Goal: Information Seeking & Learning: Find specific fact

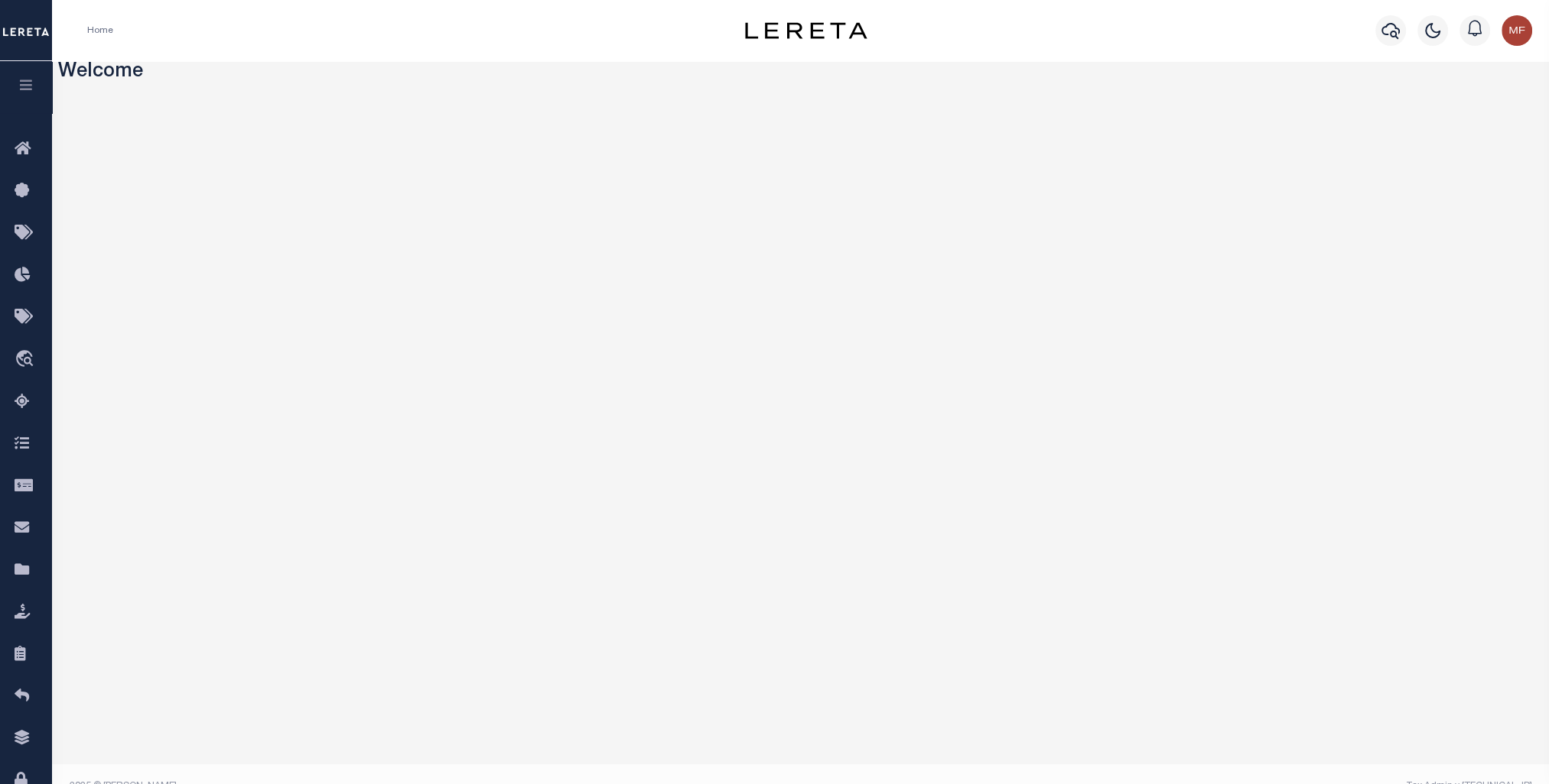
click at [33, 91] on icon "button" at bounding box center [26, 85] width 17 height 14
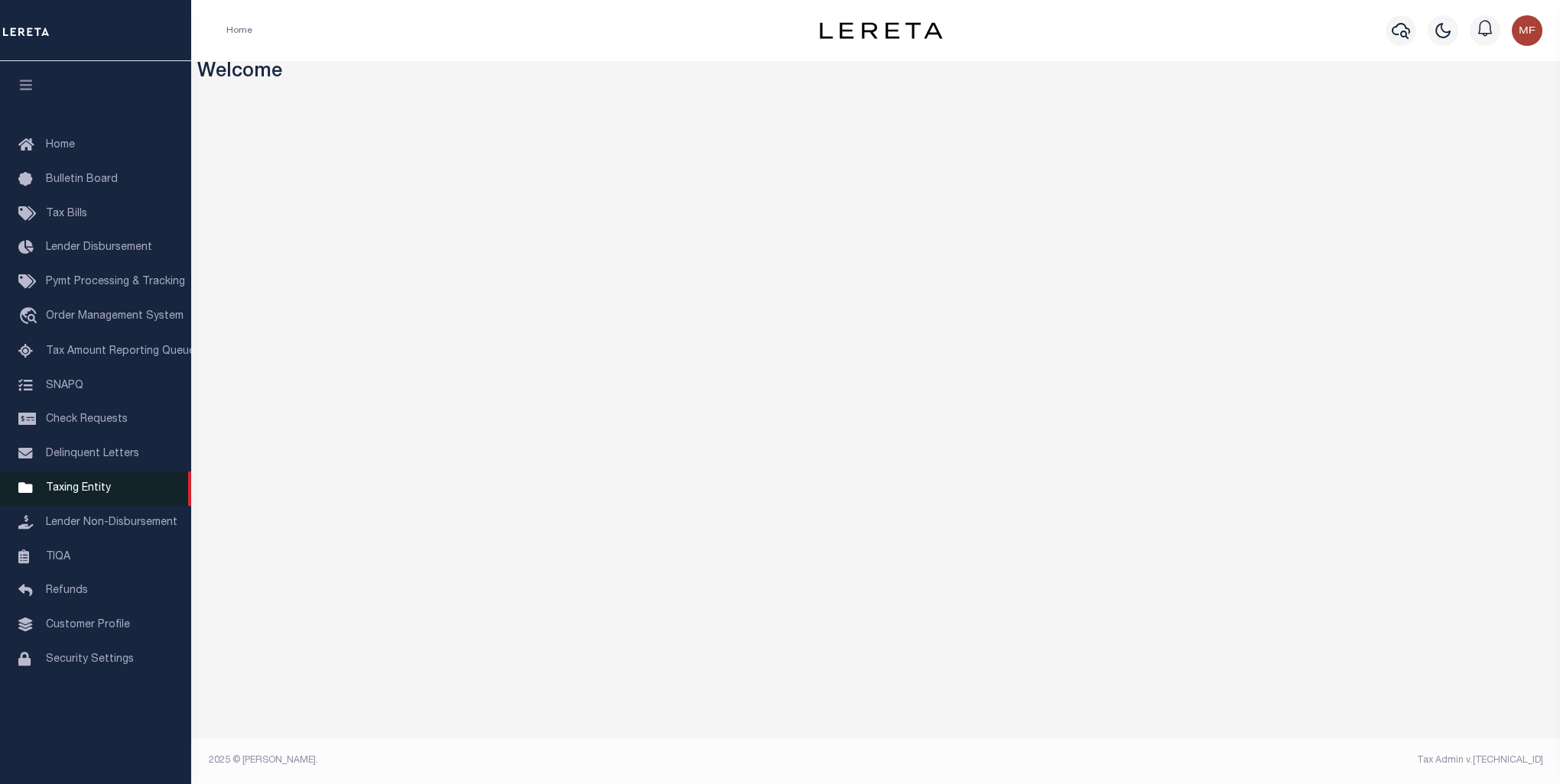
click at [82, 506] on link "Taxing Entity" at bounding box center [96, 489] width 192 height 34
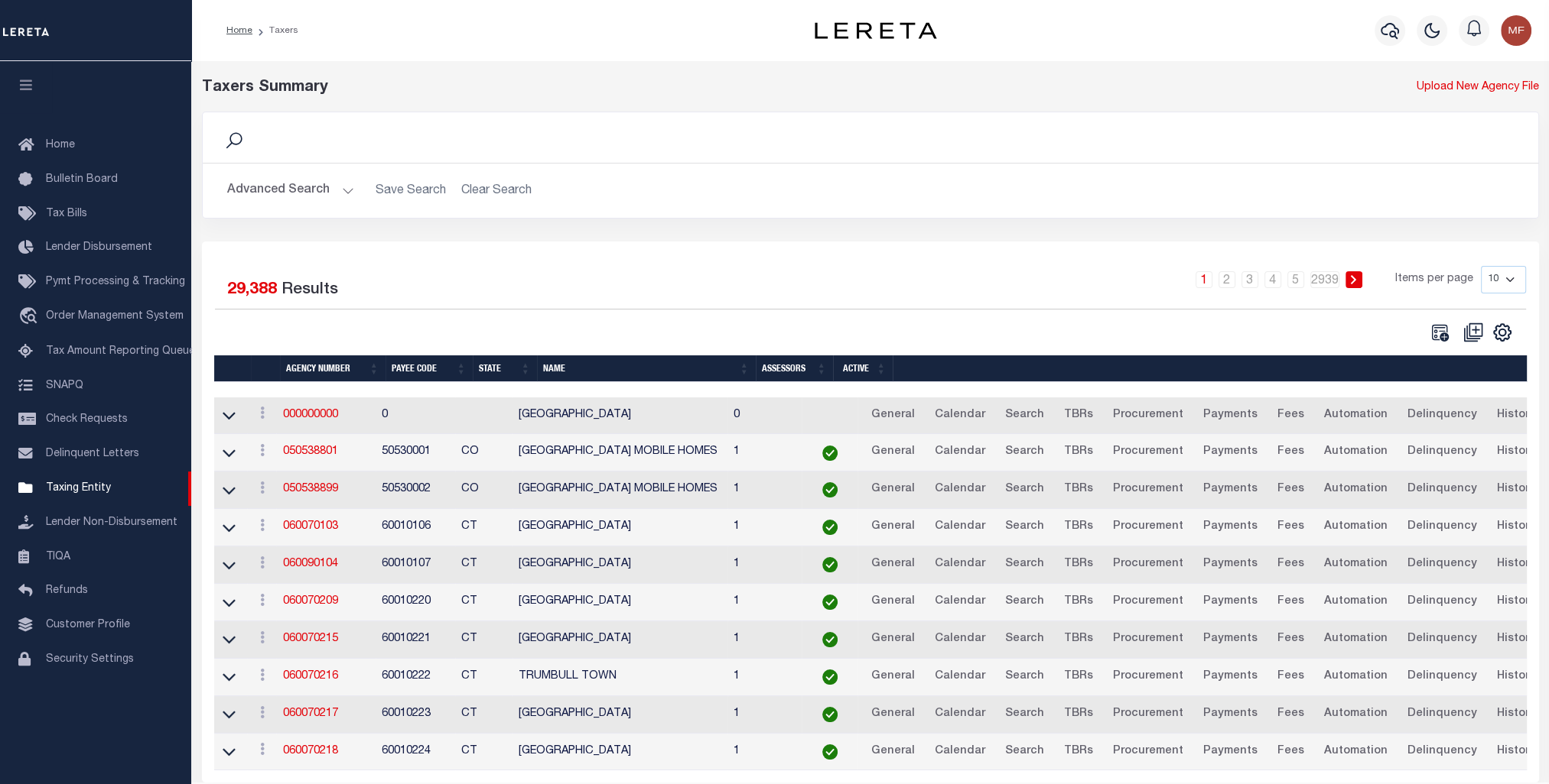
click at [266, 185] on button "Advanced Search" at bounding box center [290, 191] width 127 height 30
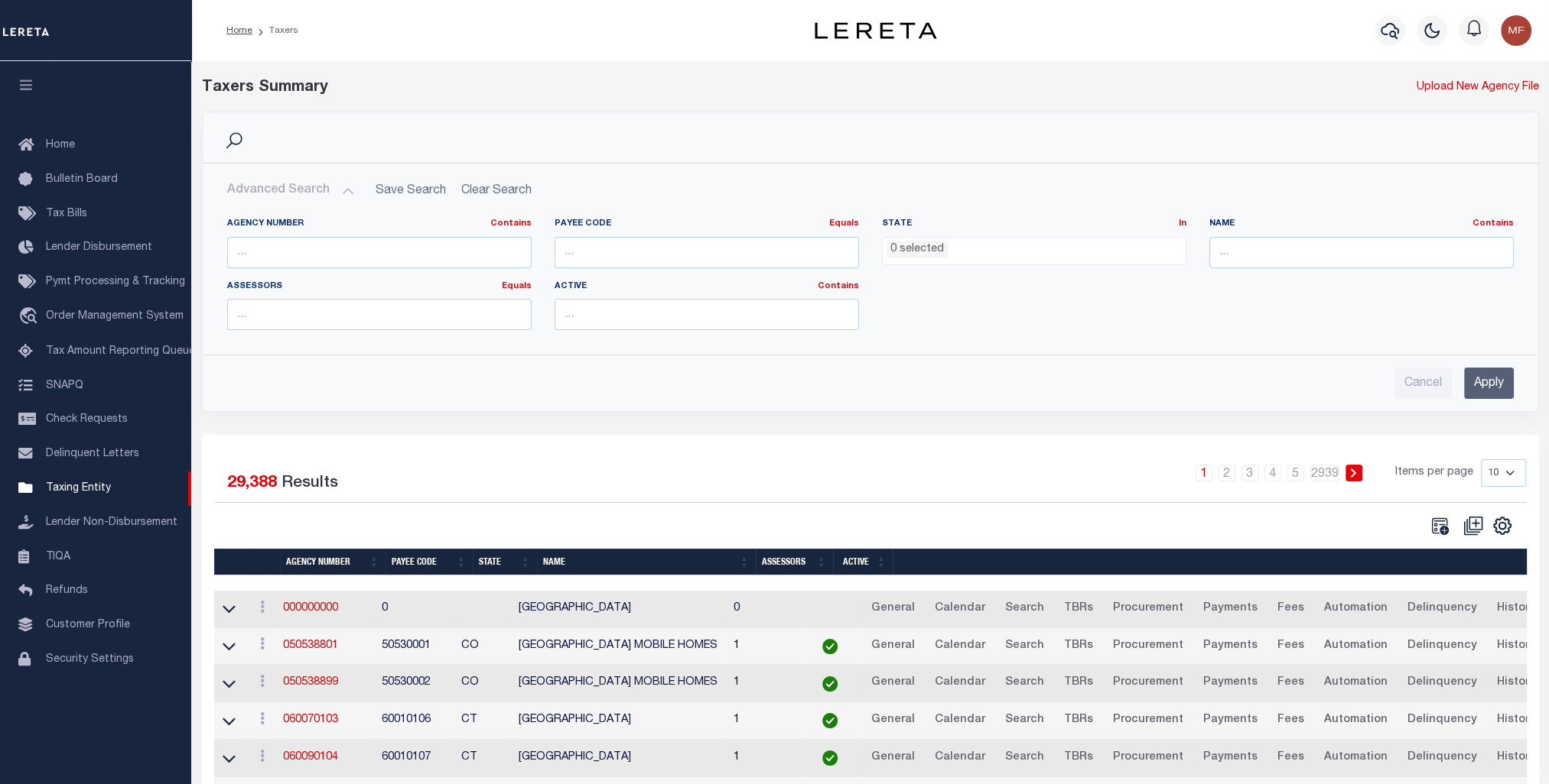
click at [991, 251] on ul "0 selected" at bounding box center [1034, 248] width 303 height 21
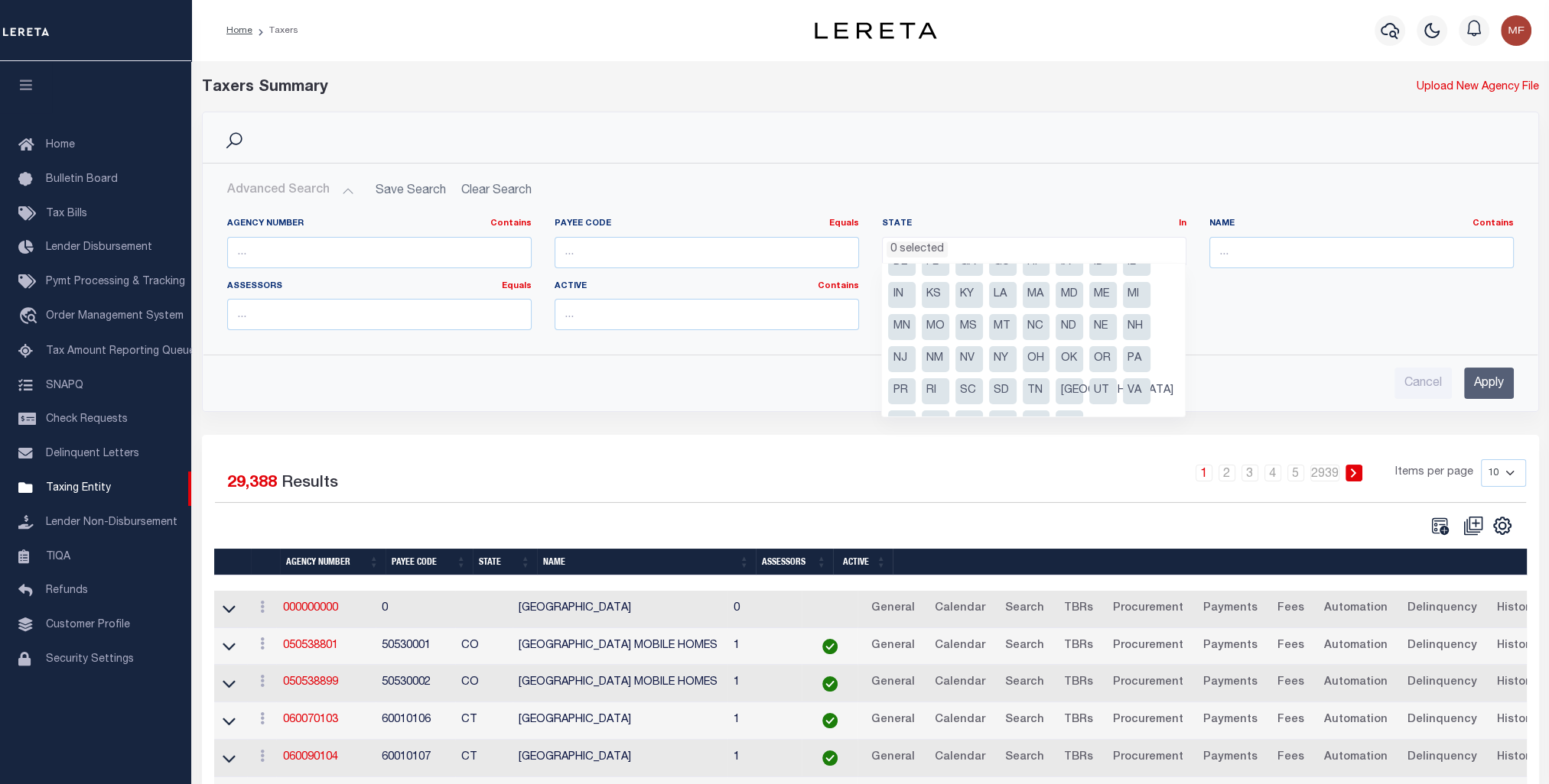
scroll to position [78, 0]
click at [1075, 364] on li "[GEOGRAPHIC_DATA]" at bounding box center [1069, 366] width 28 height 26
select select "[GEOGRAPHIC_DATA]"
click at [1495, 386] on input "Apply" at bounding box center [1489, 383] width 50 height 31
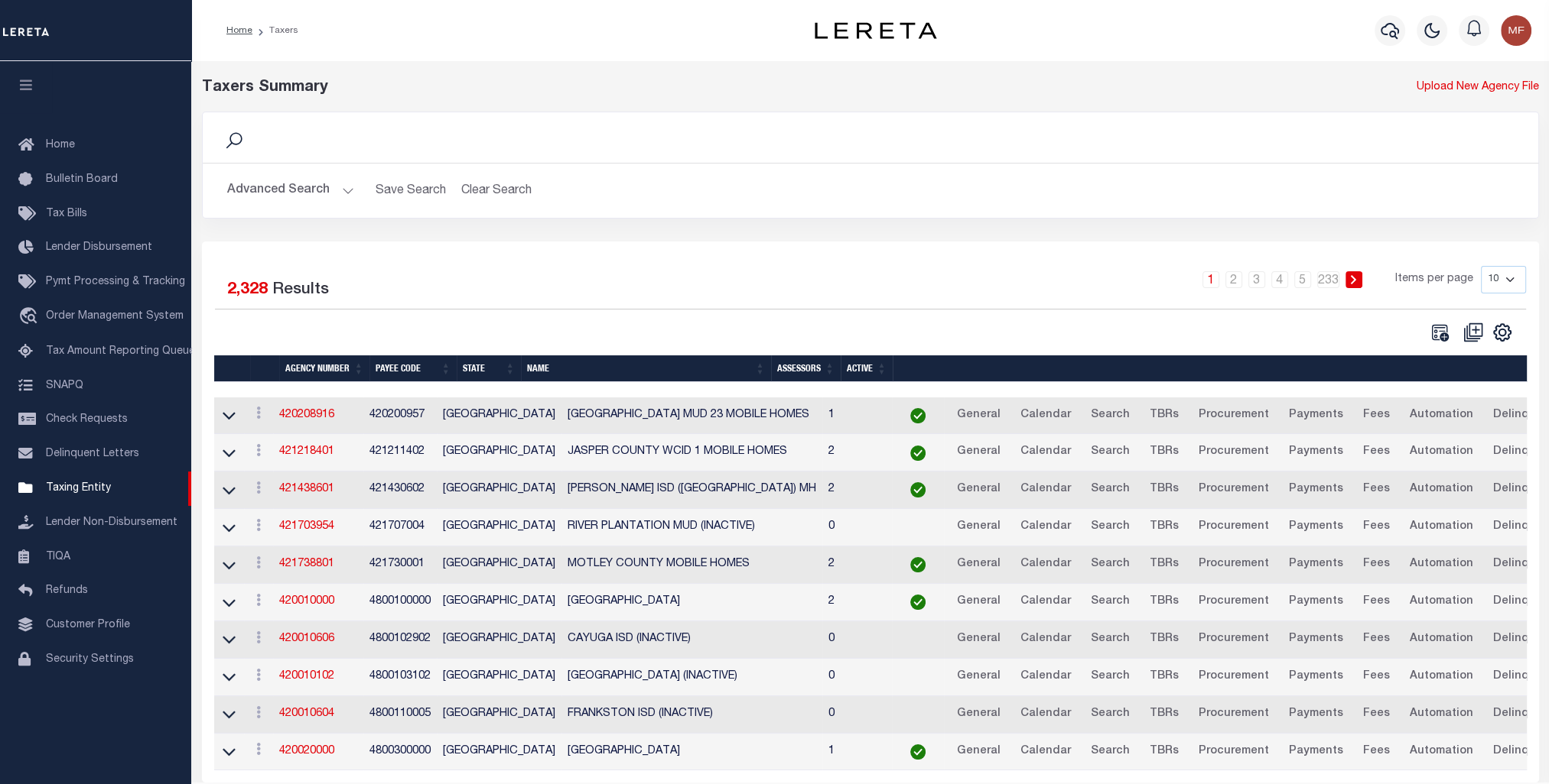
click at [289, 193] on button "Advanced Search" at bounding box center [290, 191] width 127 height 30
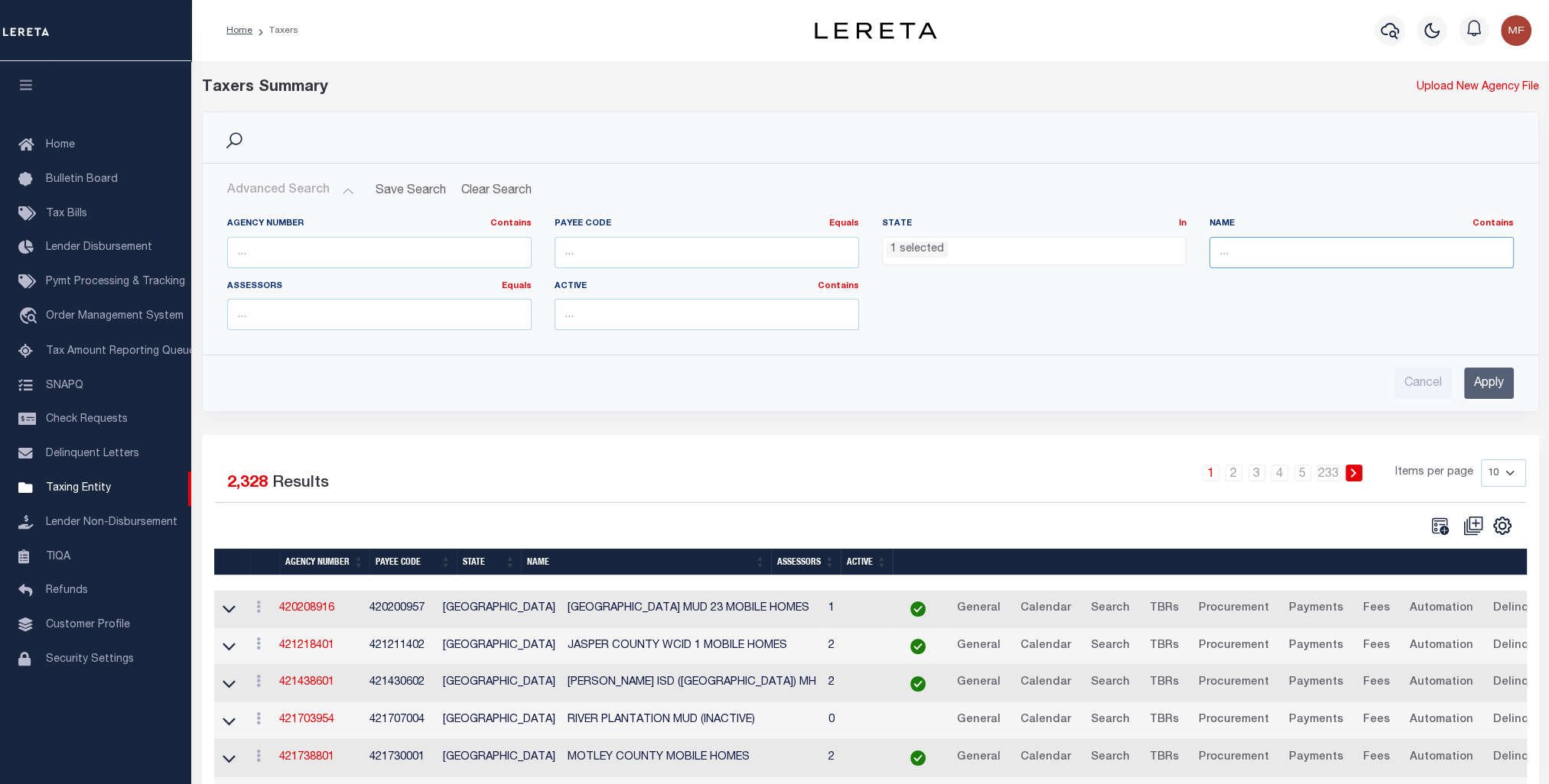
click at [1256, 255] on input "text" at bounding box center [1361, 253] width 305 height 31
type input "[PERSON_NAME]"
click at [1501, 384] on input "Apply" at bounding box center [1489, 383] width 50 height 31
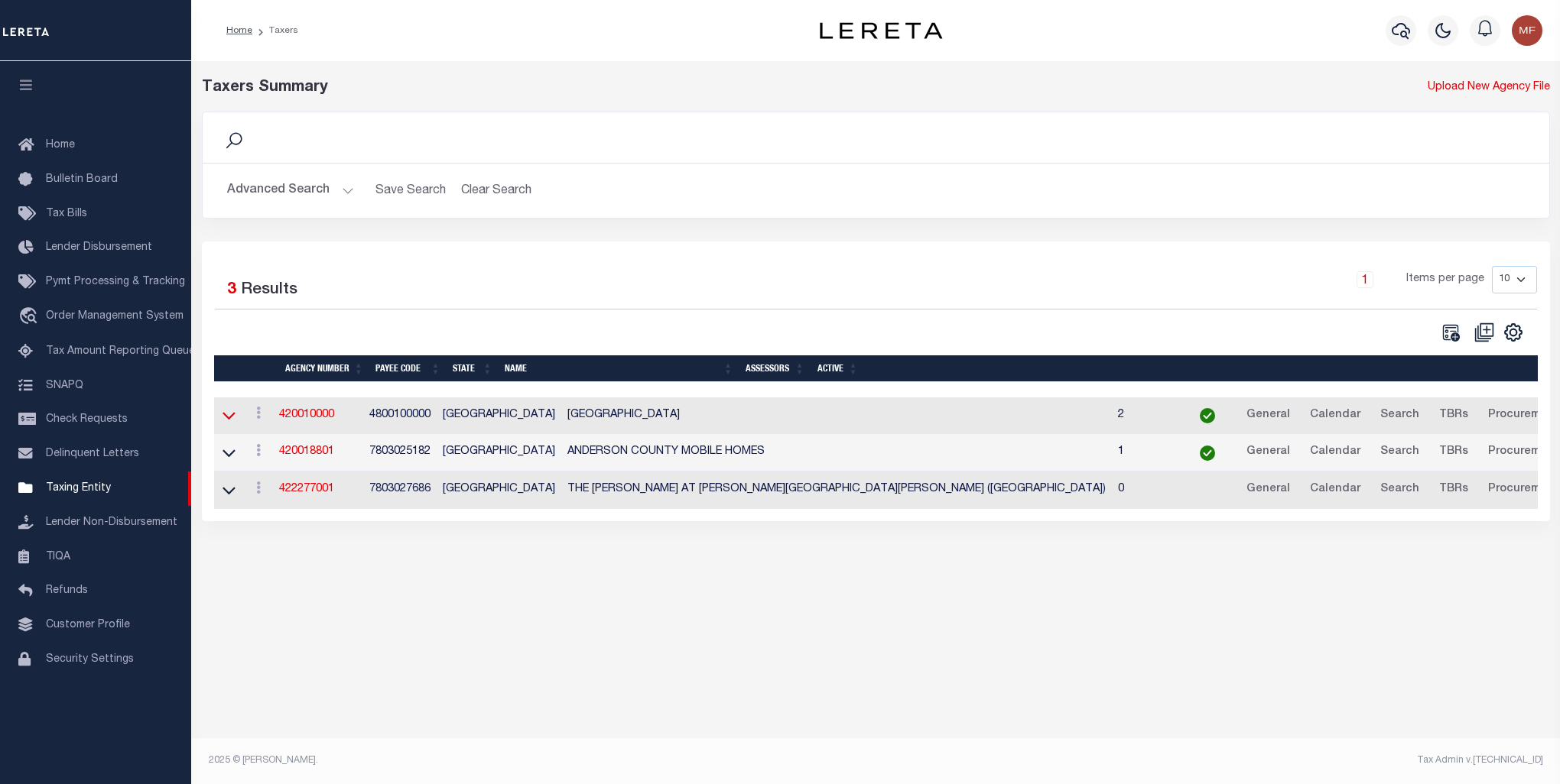
click at [230, 420] on icon at bounding box center [229, 415] width 13 height 16
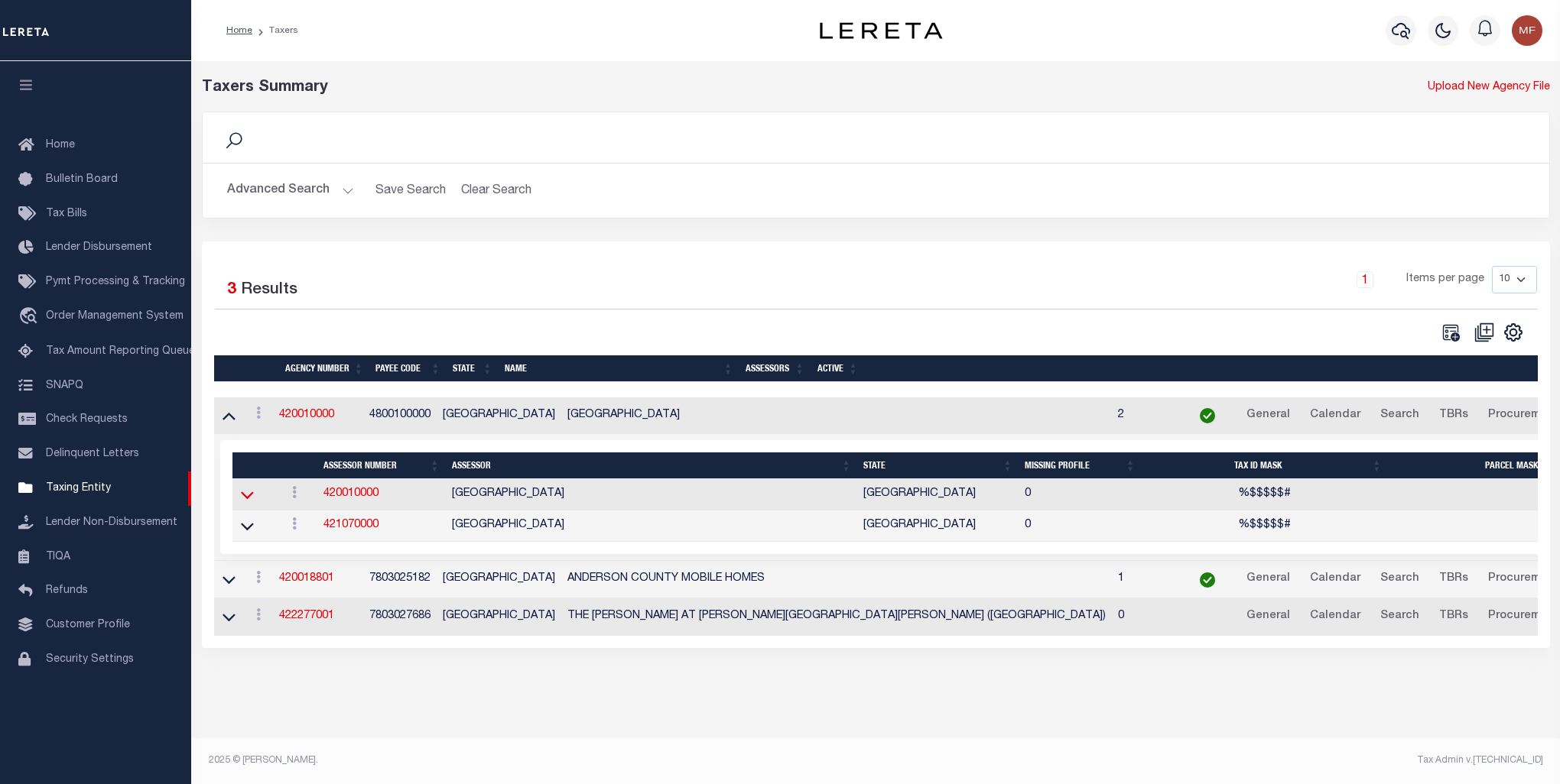
click at [245, 493] on icon at bounding box center [247, 494] width 13 height 16
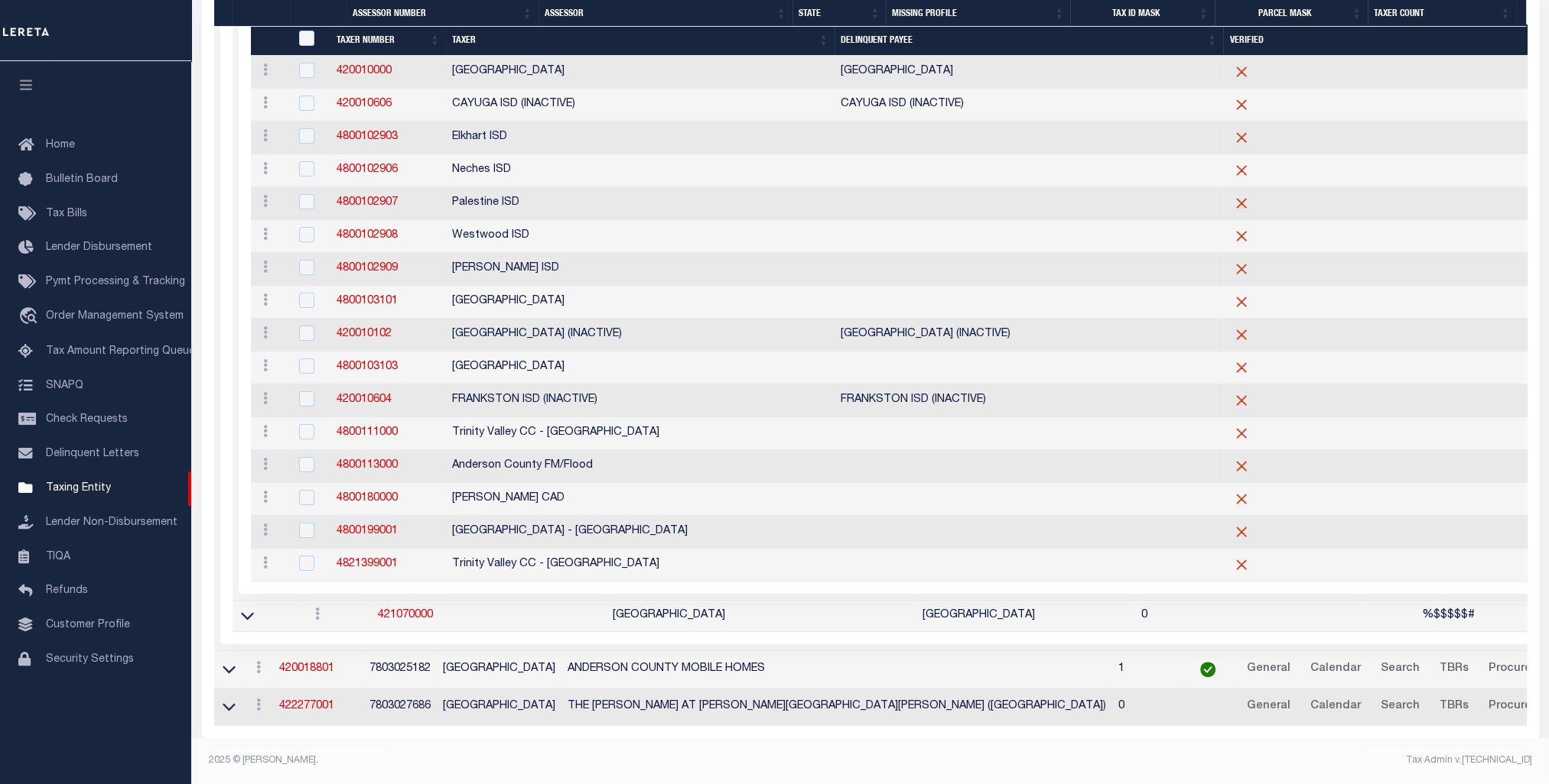
scroll to position [615, 0]
click at [105, 677] on link "Security Settings" at bounding box center [96, 660] width 192 height 34
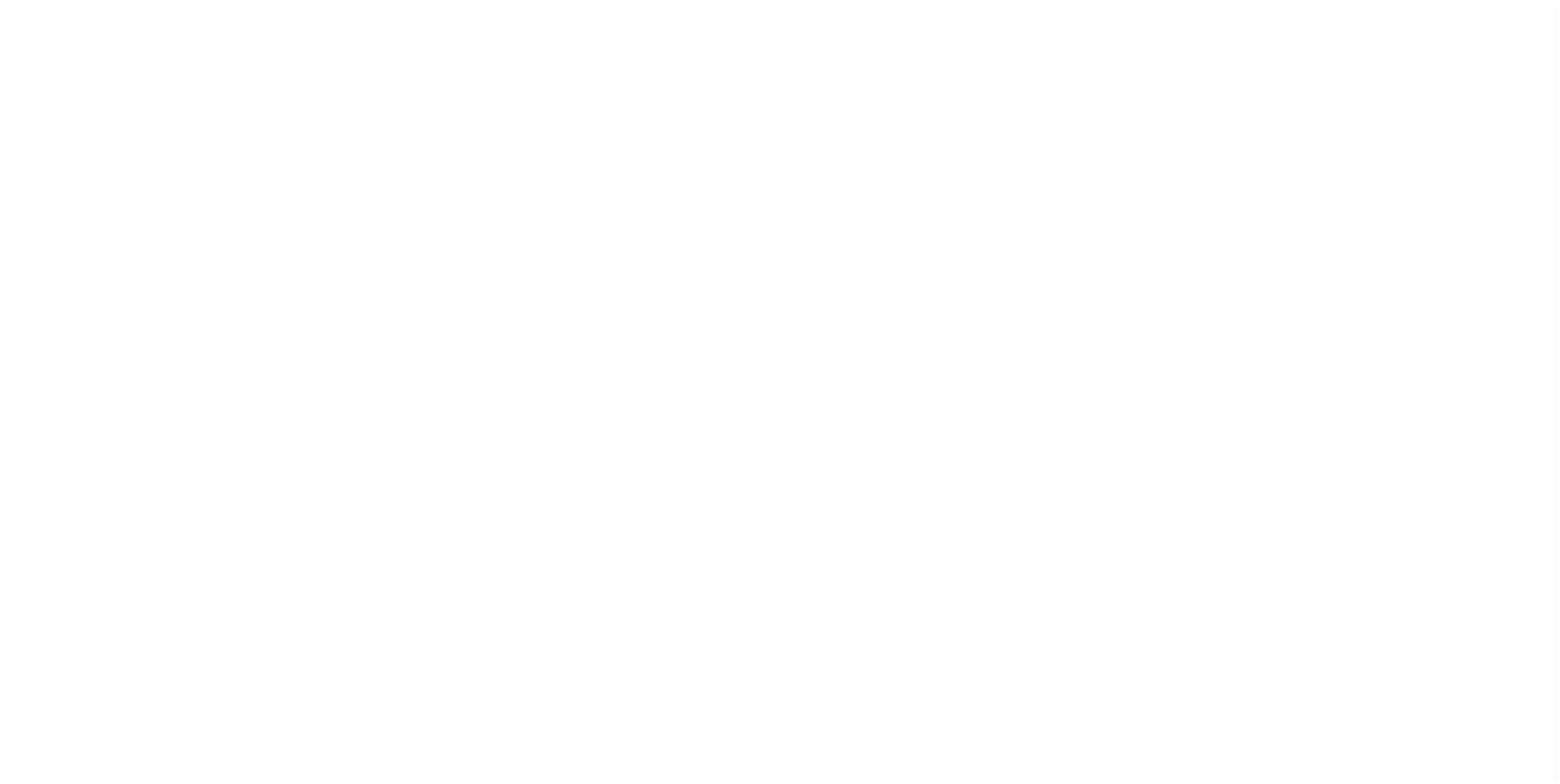
select select "100"
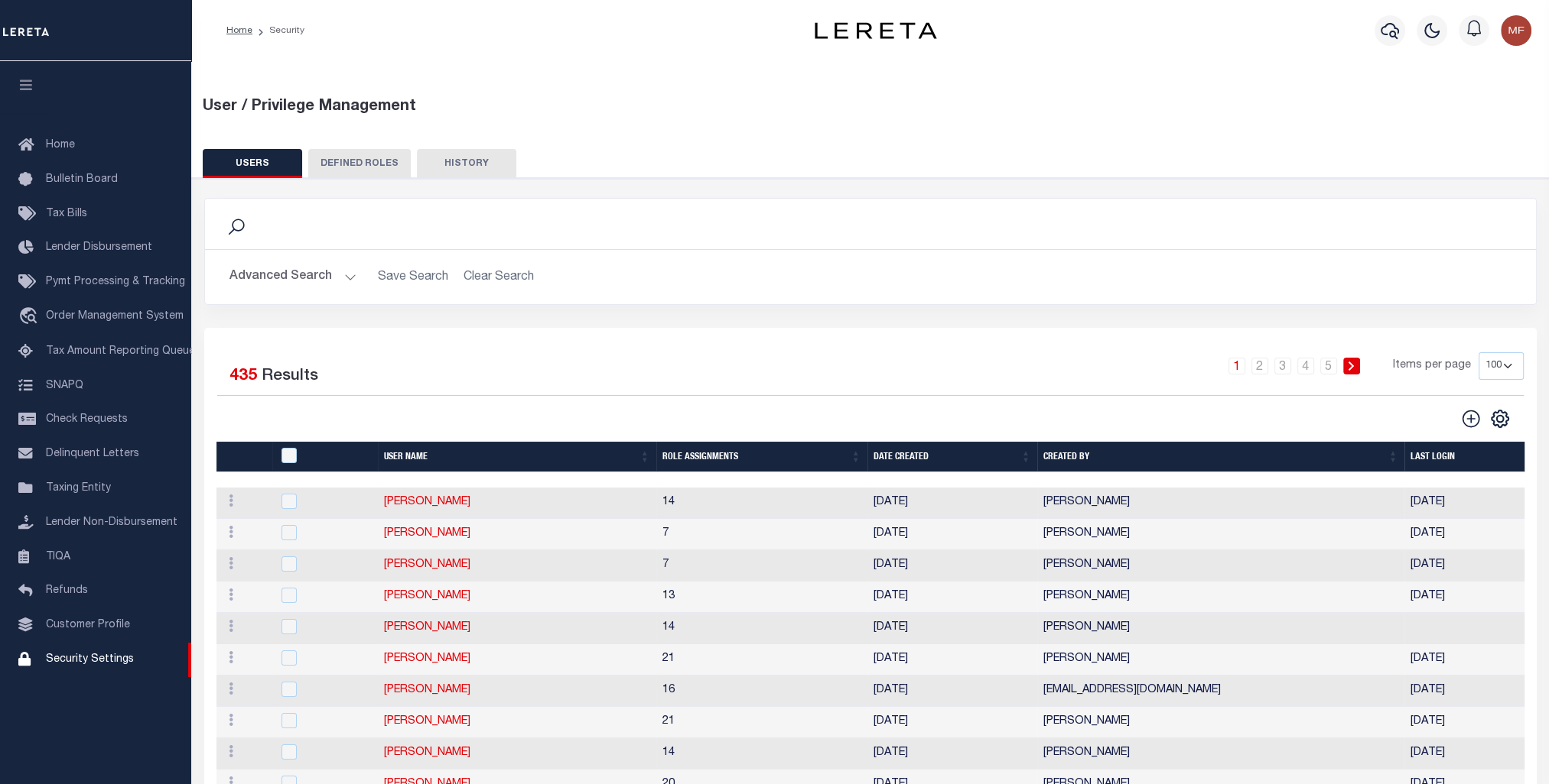
click at [303, 277] on button "Advanced Search" at bounding box center [293, 277] width 127 height 30
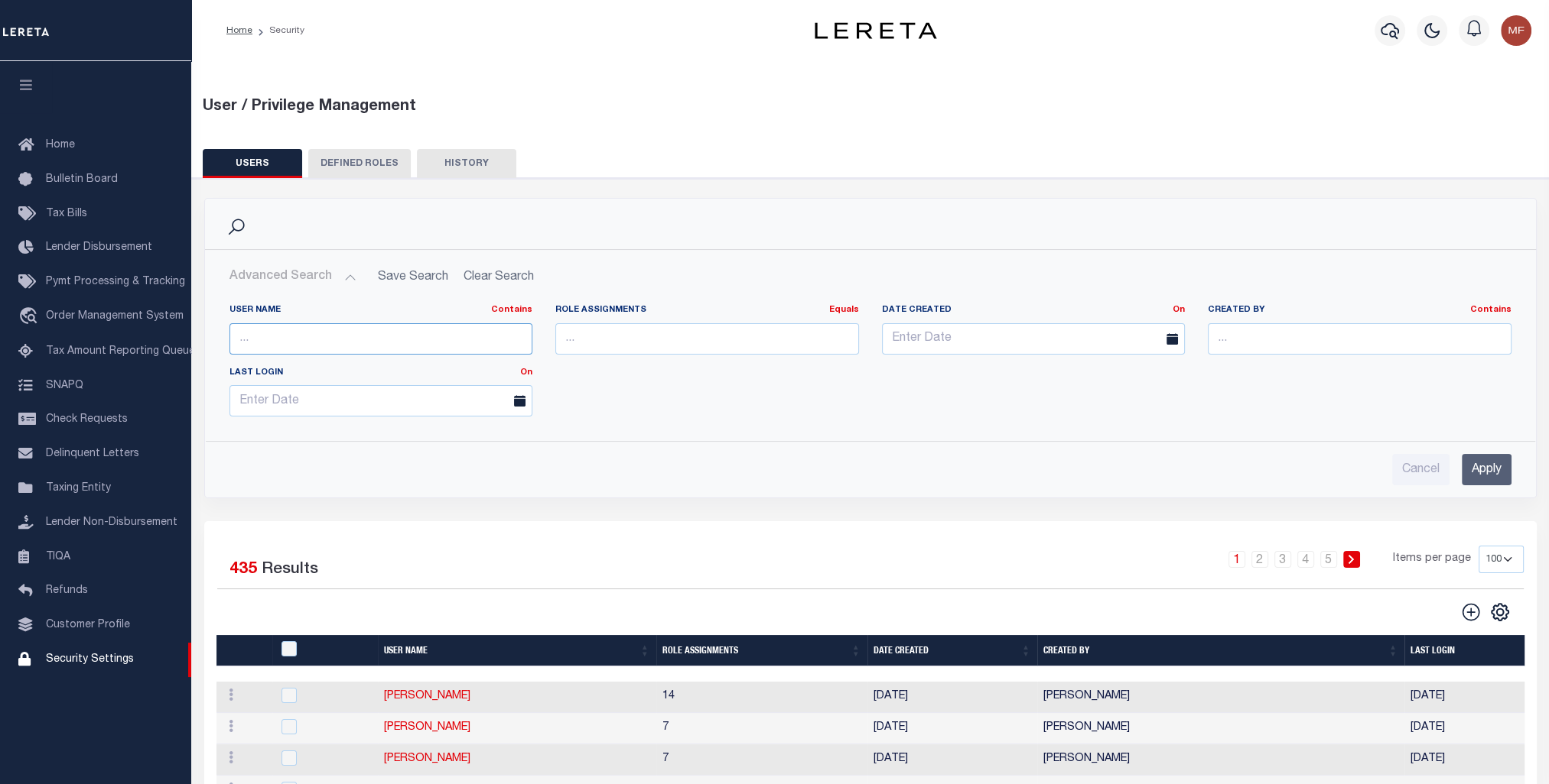
drag, startPoint x: 316, startPoint y: 339, endPoint x: 323, endPoint y: 331, distance: 10.6
click at [316, 339] on input "text" at bounding box center [381, 339] width 304 height 31
type input "graham"
click at [1493, 467] on input "Apply" at bounding box center [1486, 469] width 50 height 31
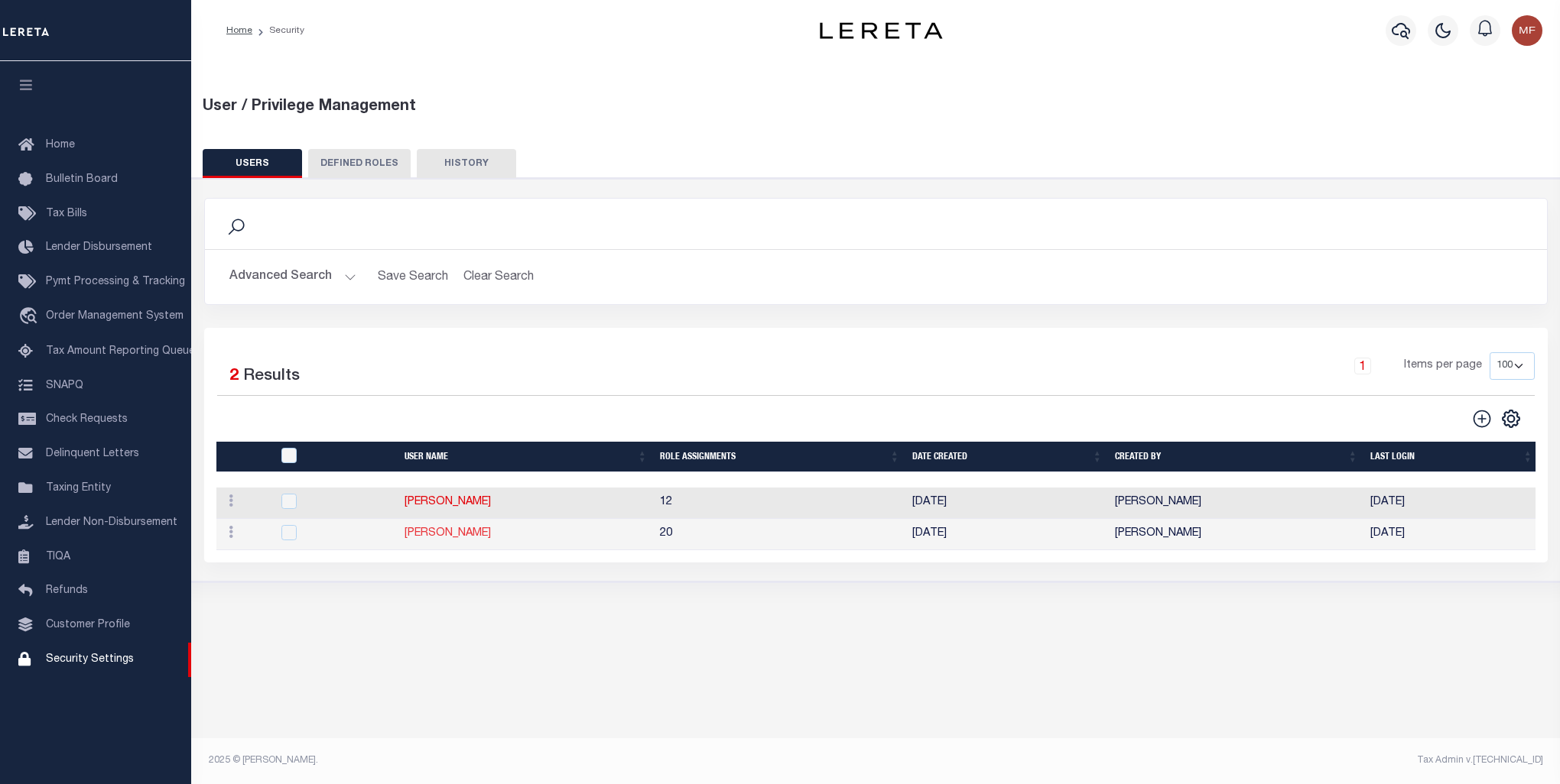
click at [421, 534] on link "Graham, Della" at bounding box center [448, 533] width 86 height 10
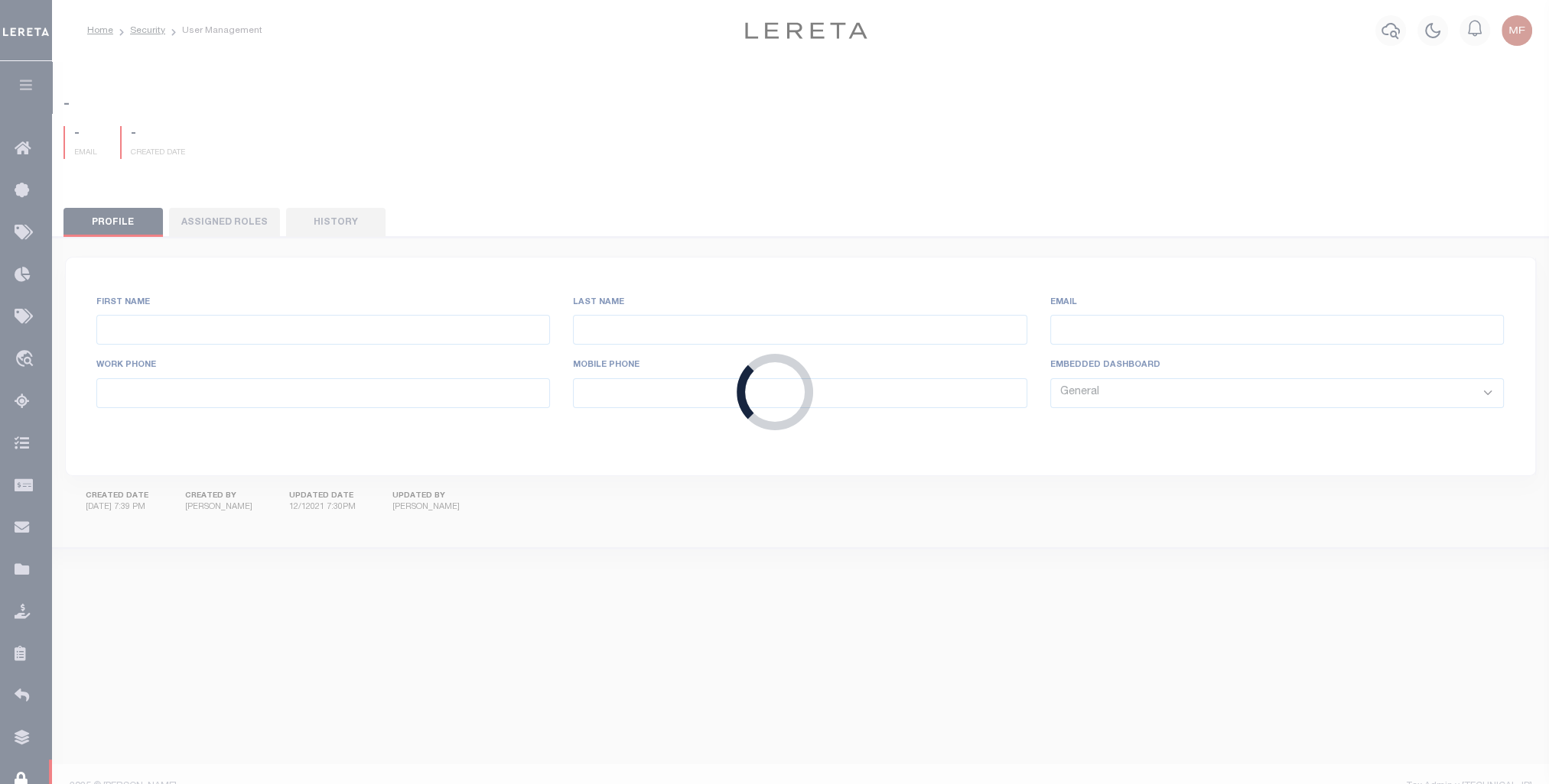
type input "Graham,"
type input "Della"
type input "dgraham@lereta.net"
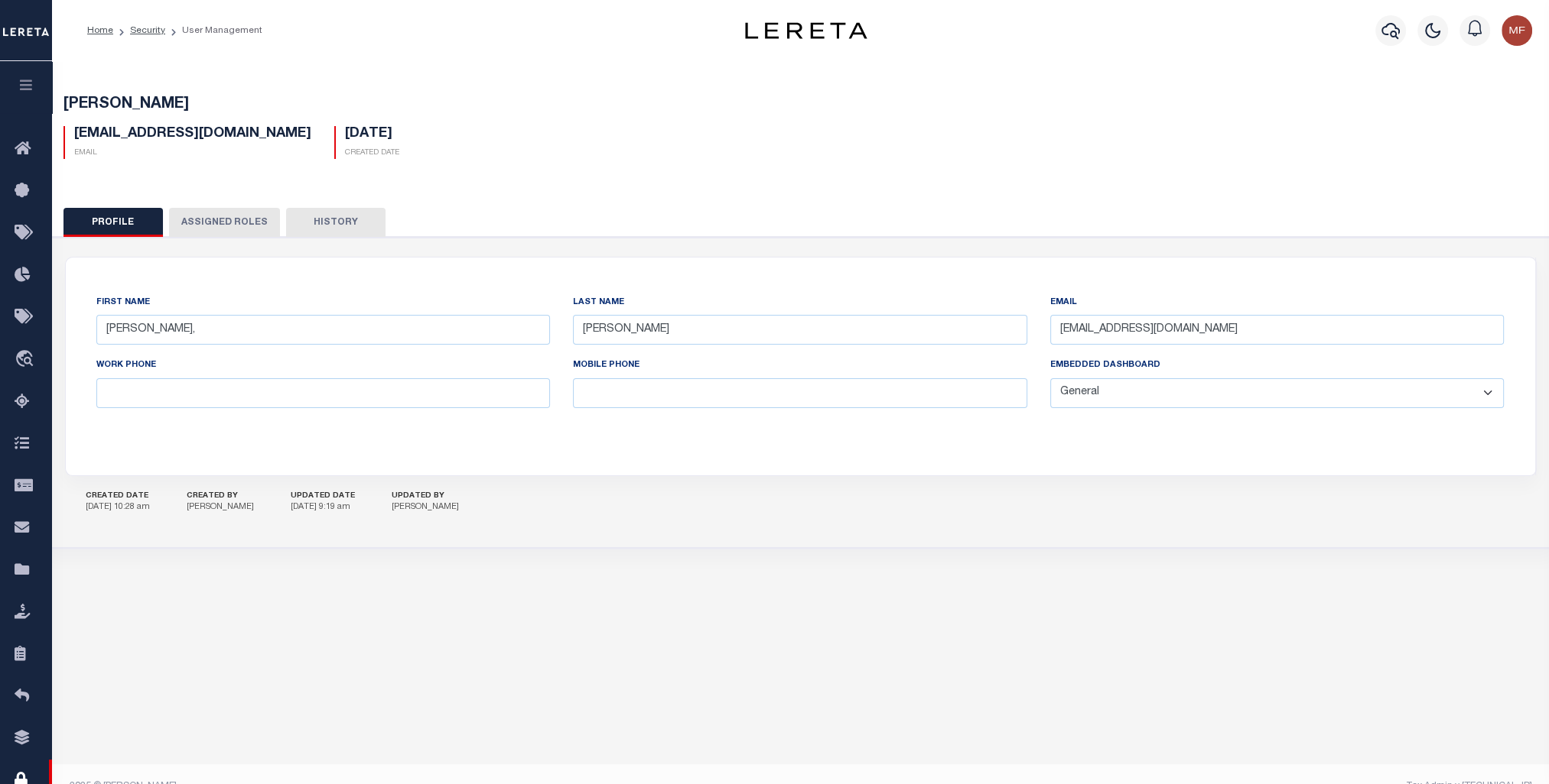
click at [225, 218] on button "Assigned Roles" at bounding box center [224, 223] width 110 height 29
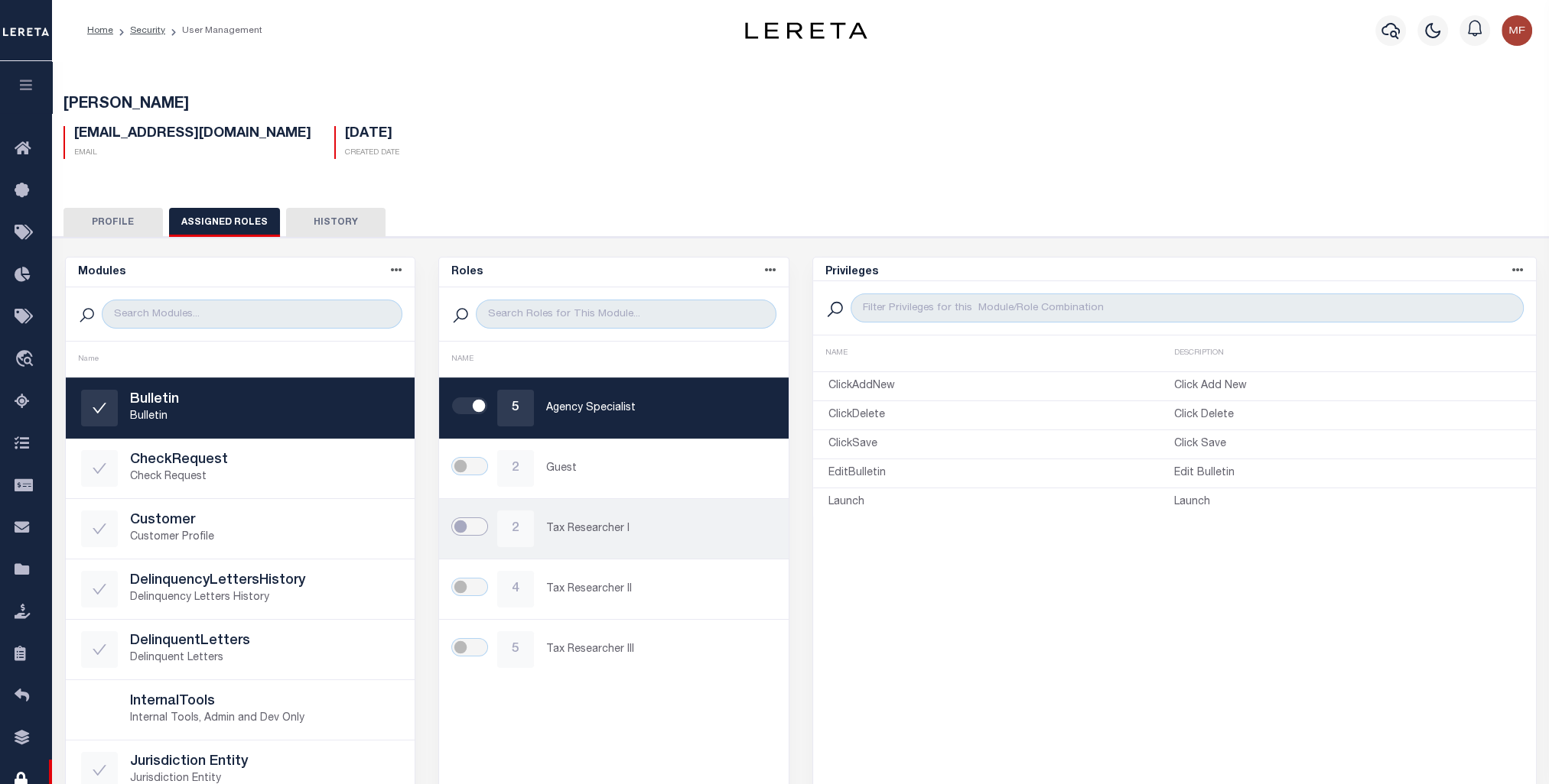
click at [478, 522] on input "checkbox" at bounding box center [469, 526] width 37 height 18
checkbox input "true"
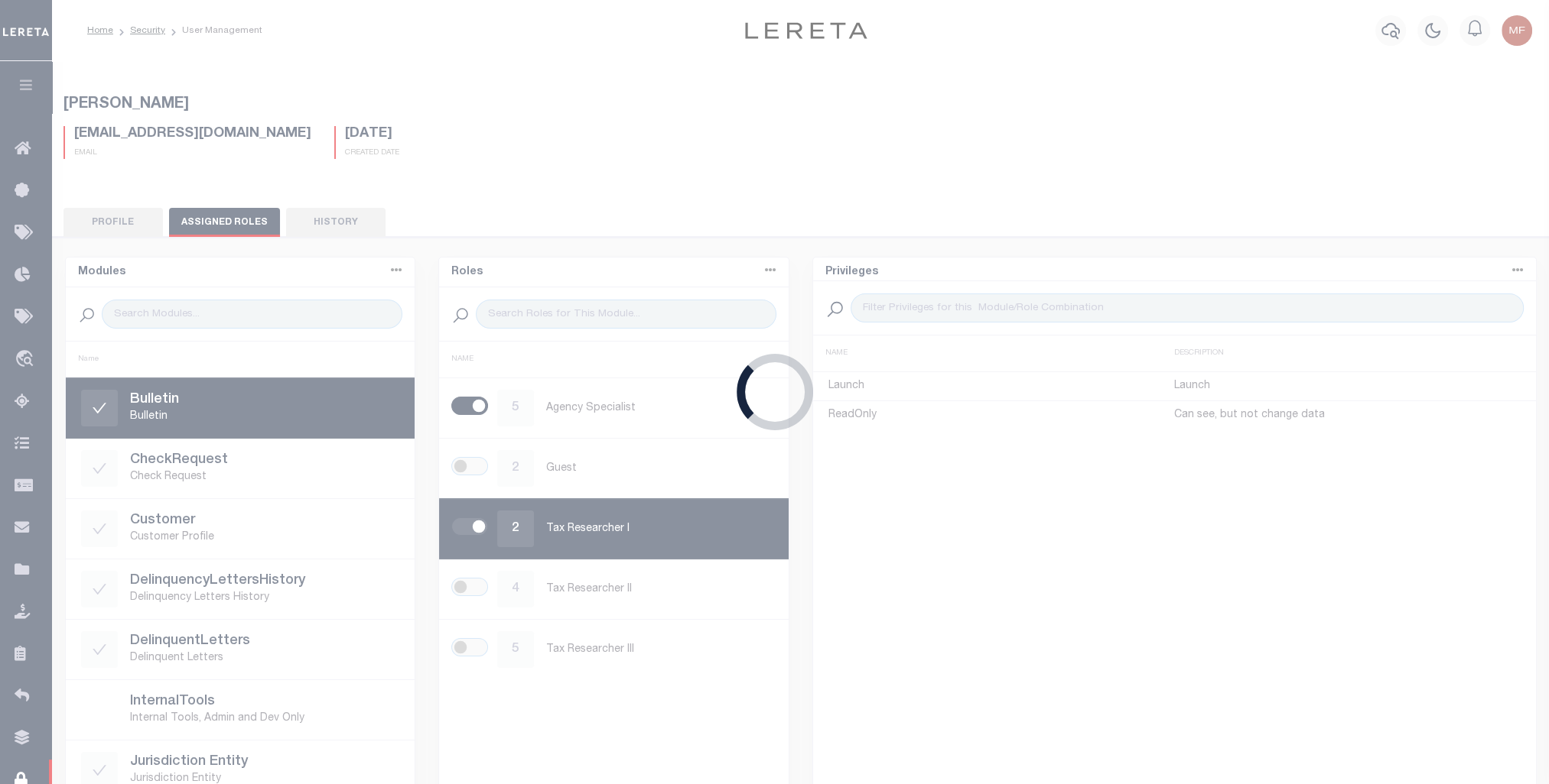
click at [475, 580] on div "Loading..." at bounding box center [774, 392] width 1549 height 784
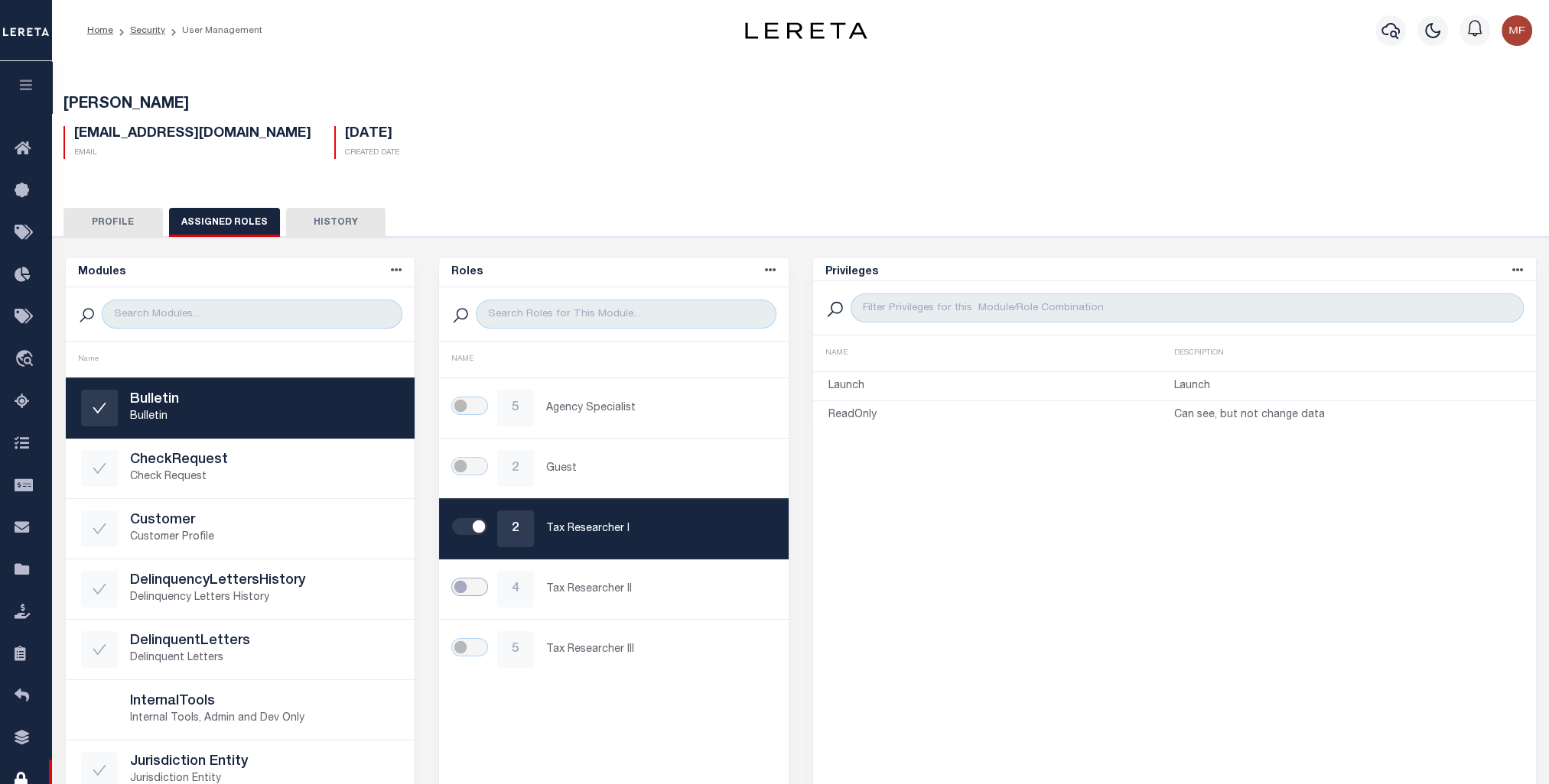
click at [474, 586] on input "checkbox" at bounding box center [469, 586] width 37 height 18
checkbox input "true"
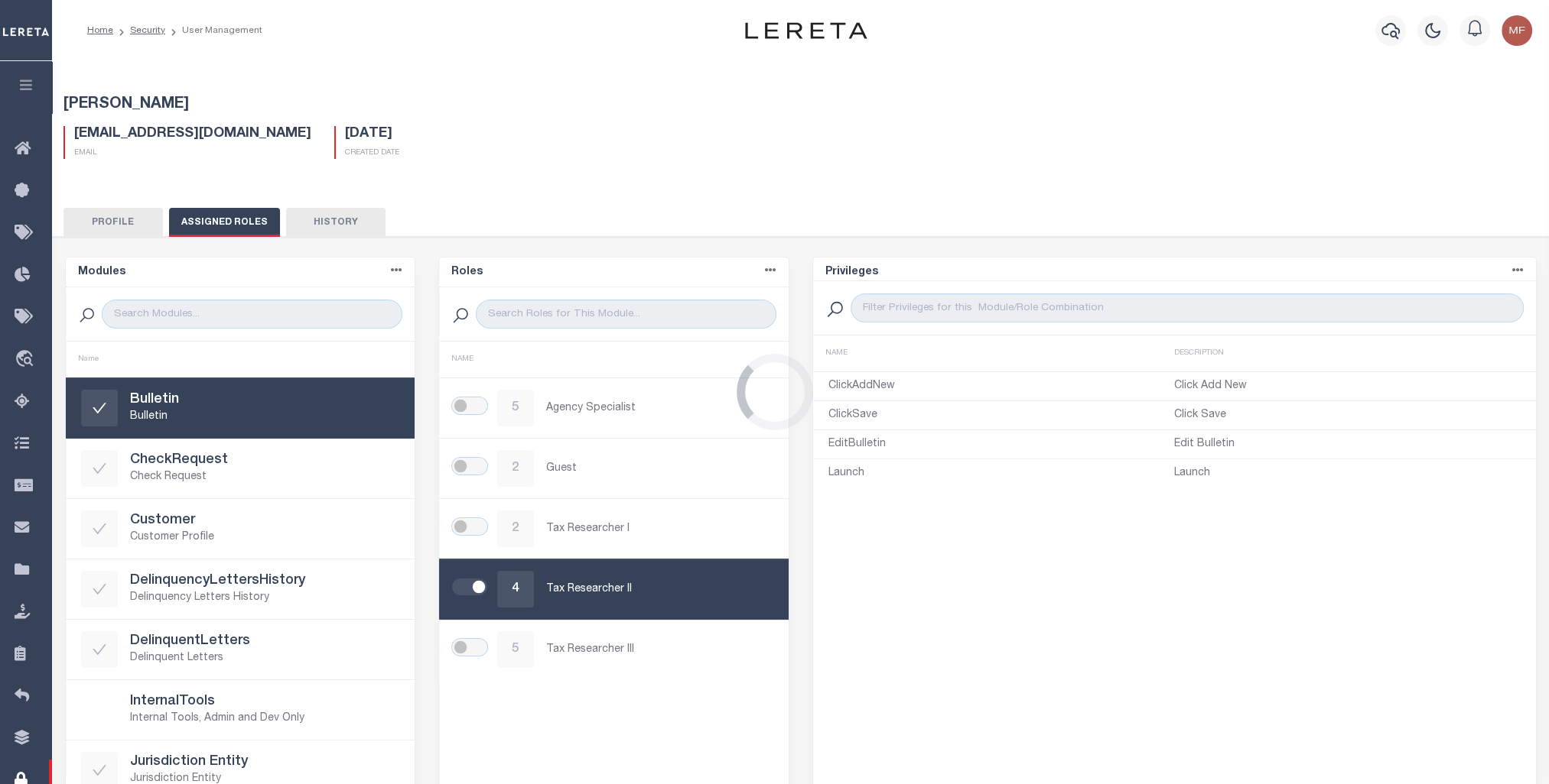
click at [469, 647] on div "Loading..." at bounding box center [774, 392] width 1549 height 784
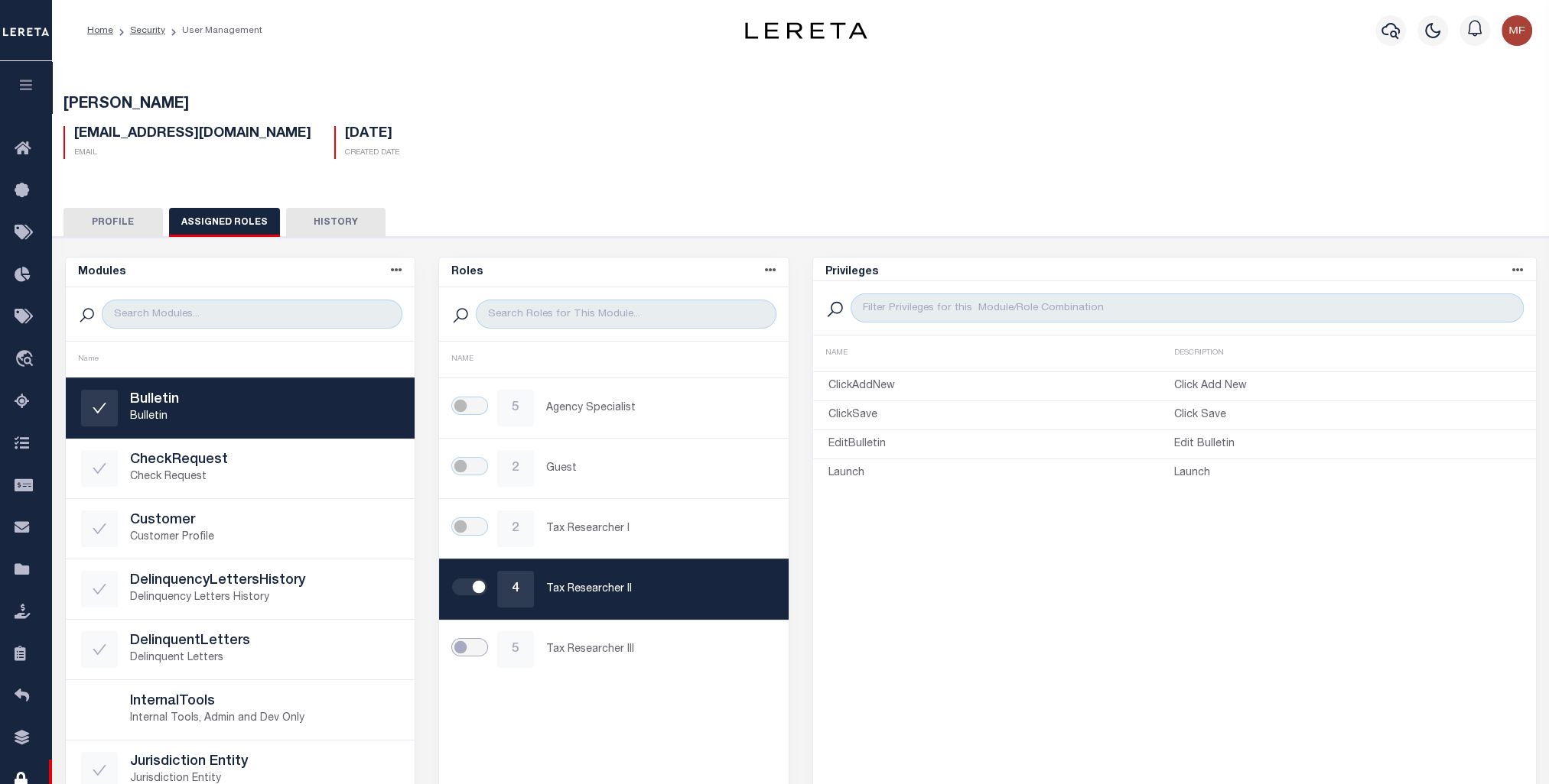
click at [469, 647] on input "checkbox" at bounding box center [469, 647] width 37 height 18
checkbox input "true"
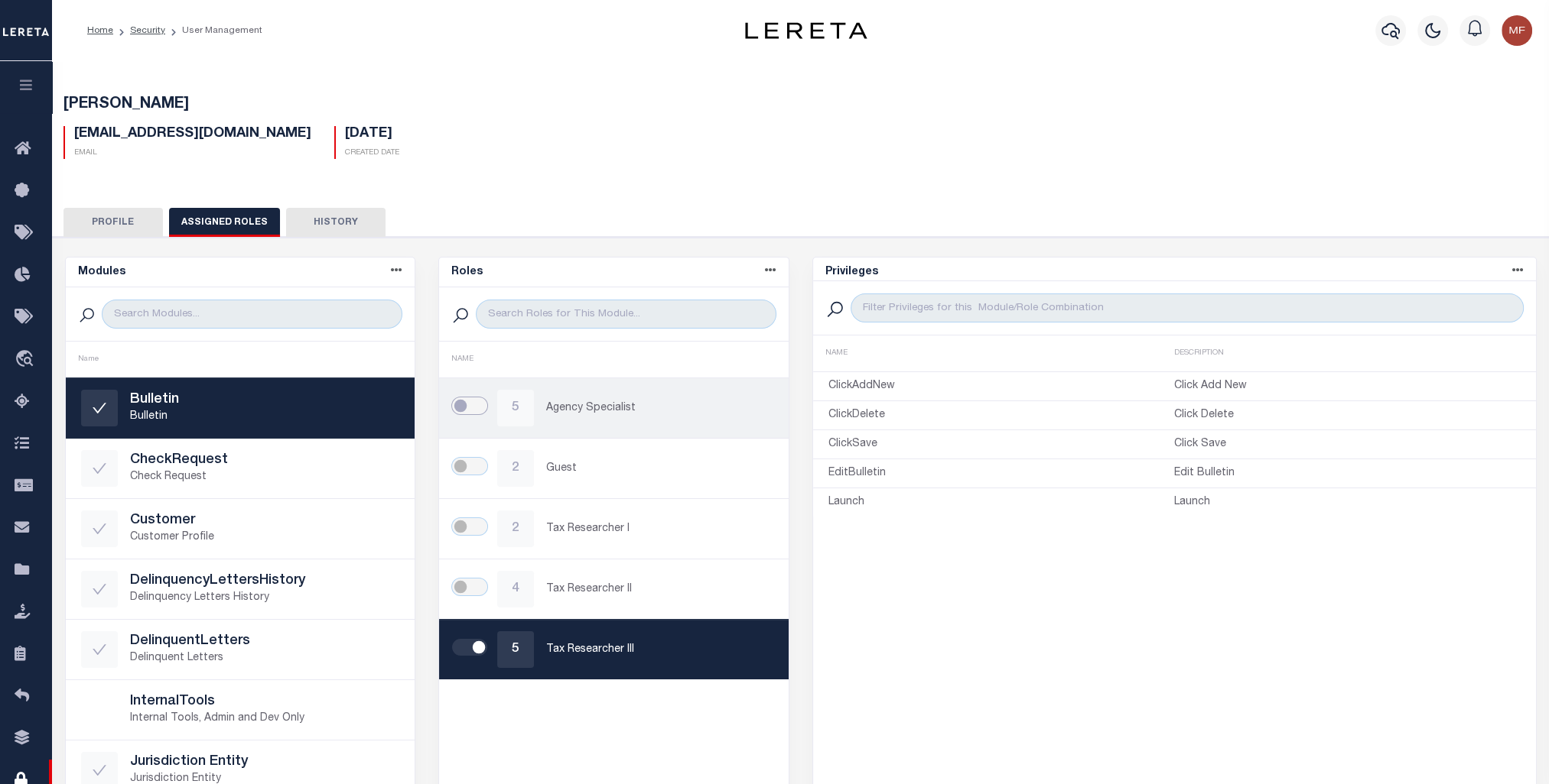
click at [479, 401] on input "checkbox" at bounding box center [469, 405] width 37 height 18
checkbox input "true"
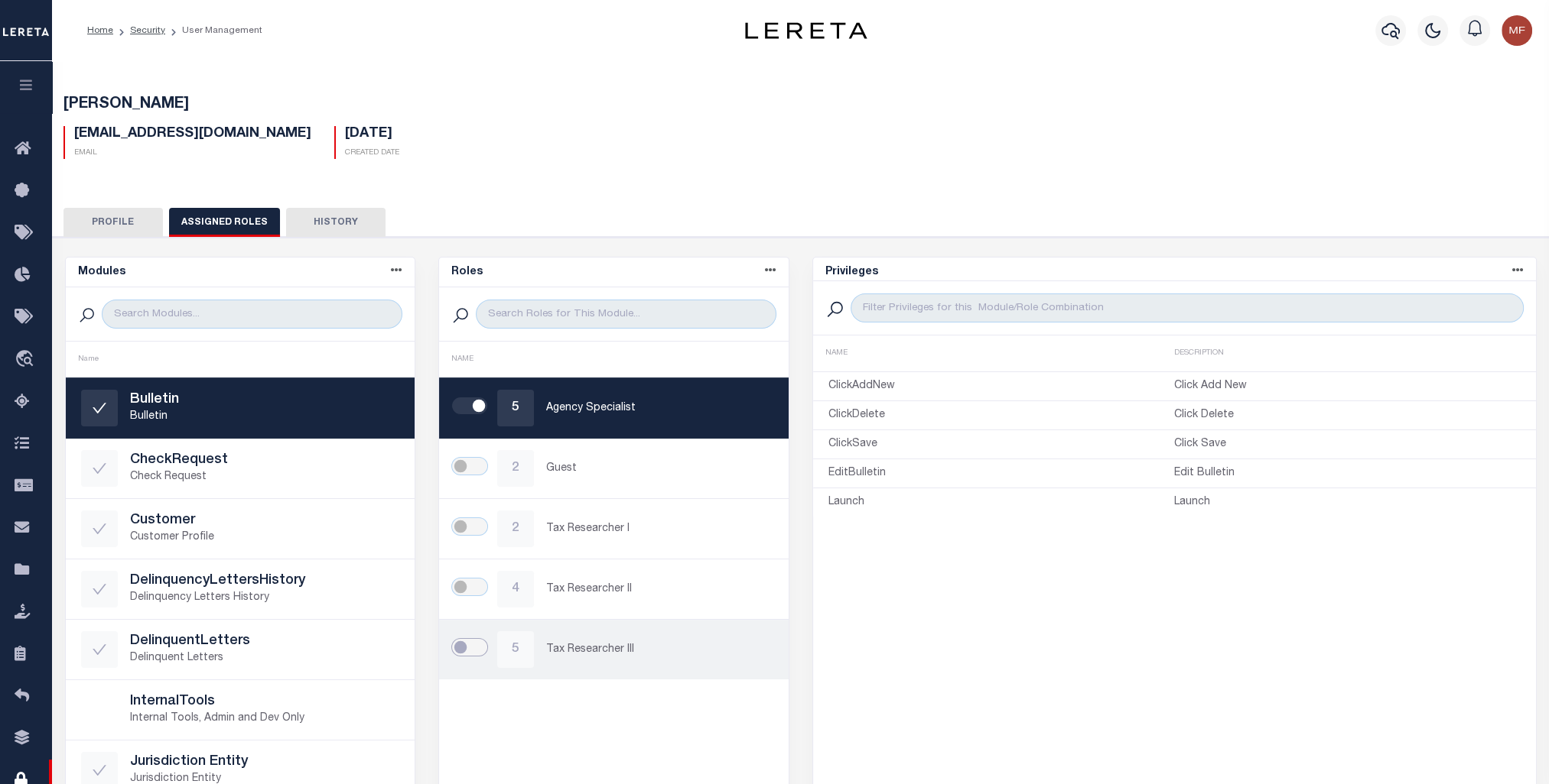
click at [482, 643] on input "checkbox" at bounding box center [469, 647] width 37 height 18
checkbox input "true"
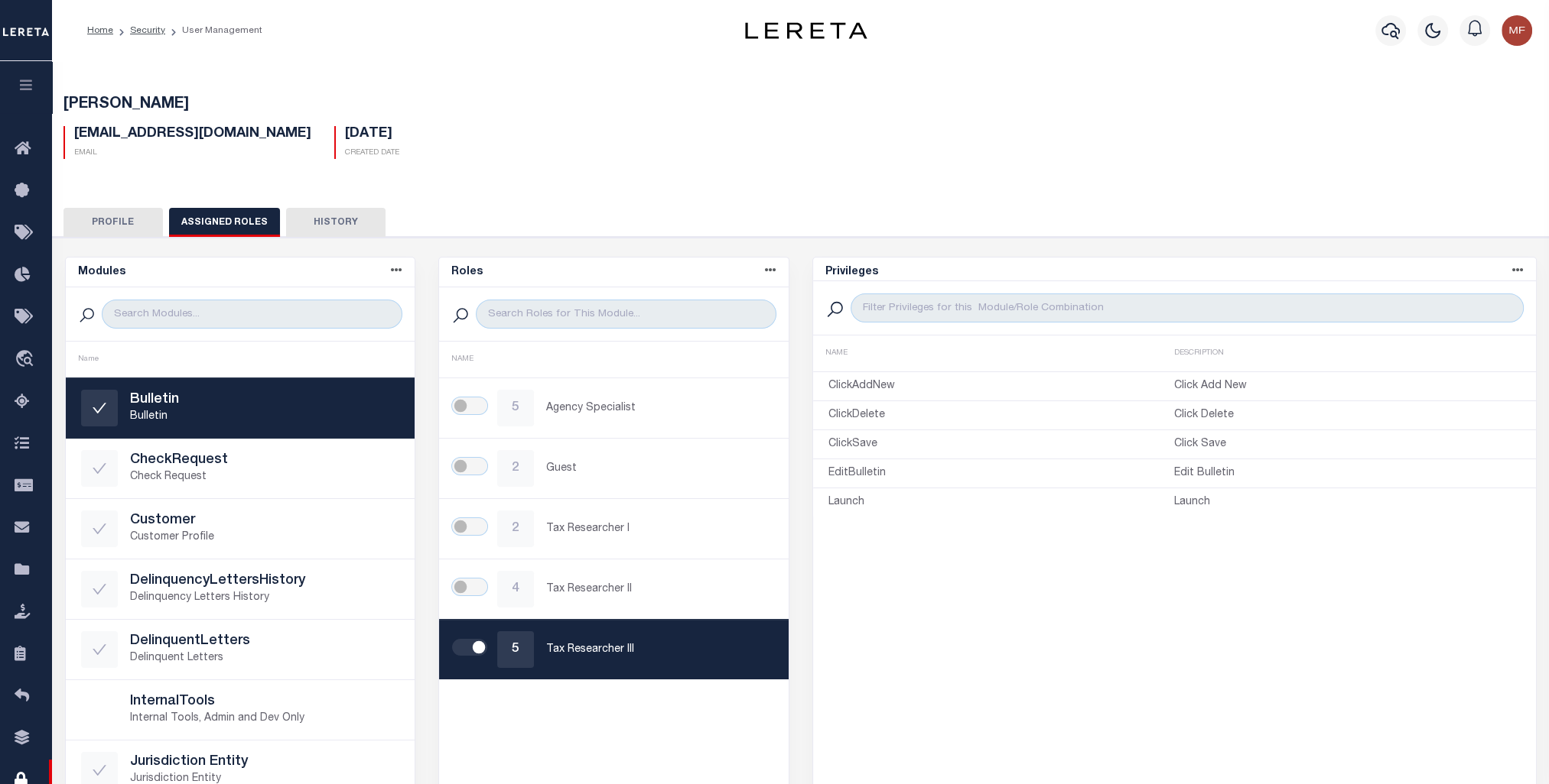
click at [609, 55] on div "Home Security User Management" at bounding box center [800, 30] width 1496 height 61
click at [22, 91] on icon "button" at bounding box center [26, 85] width 17 height 14
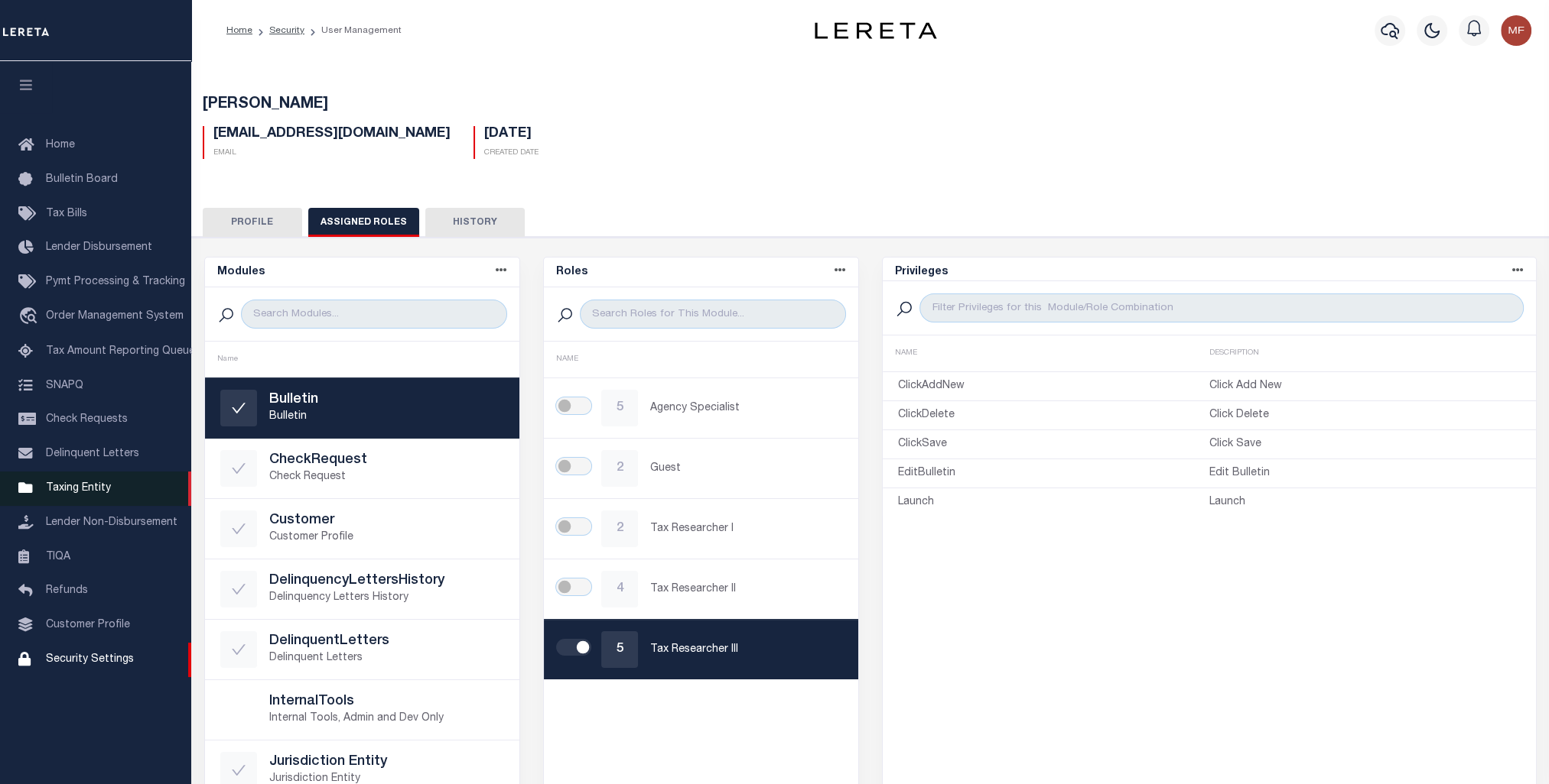
click at [77, 493] on span "Taxing Entity" at bounding box center [78, 488] width 65 height 10
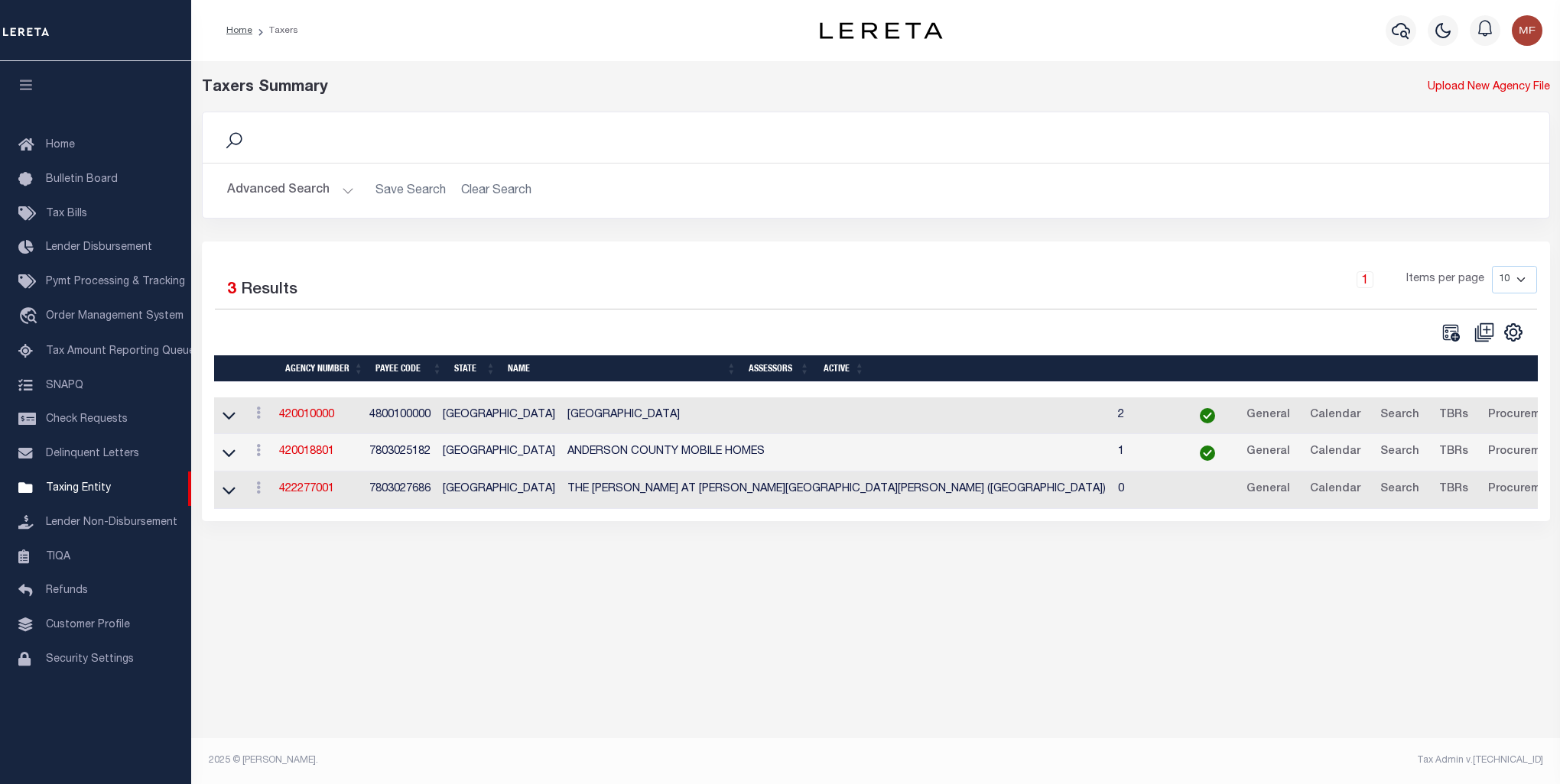
click at [318, 200] on button "Advanced Search" at bounding box center [290, 191] width 127 height 30
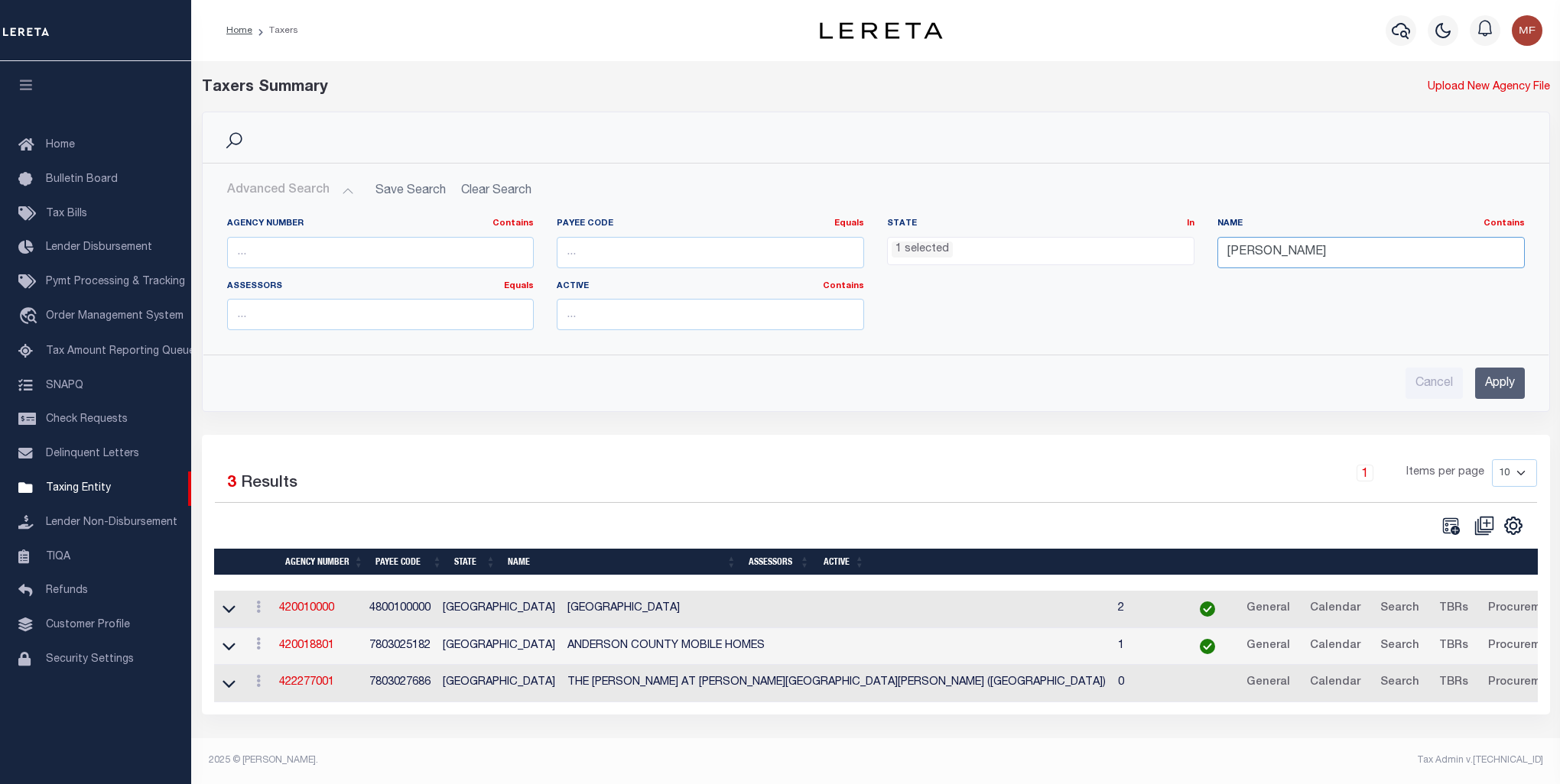
drag, startPoint x: 1291, startPoint y: 249, endPoint x: 1184, endPoint y: 248, distance: 107.0
click at [1184, 248] on div "Agency Number Contains Contains Is Payee Code Equals Equals Is Not Equal To Is …" at bounding box center [876, 280] width 1320 height 124
type input "ata"
click at [1501, 379] on input "Apply" at bounding box center [1500, 383] width 50 height 31
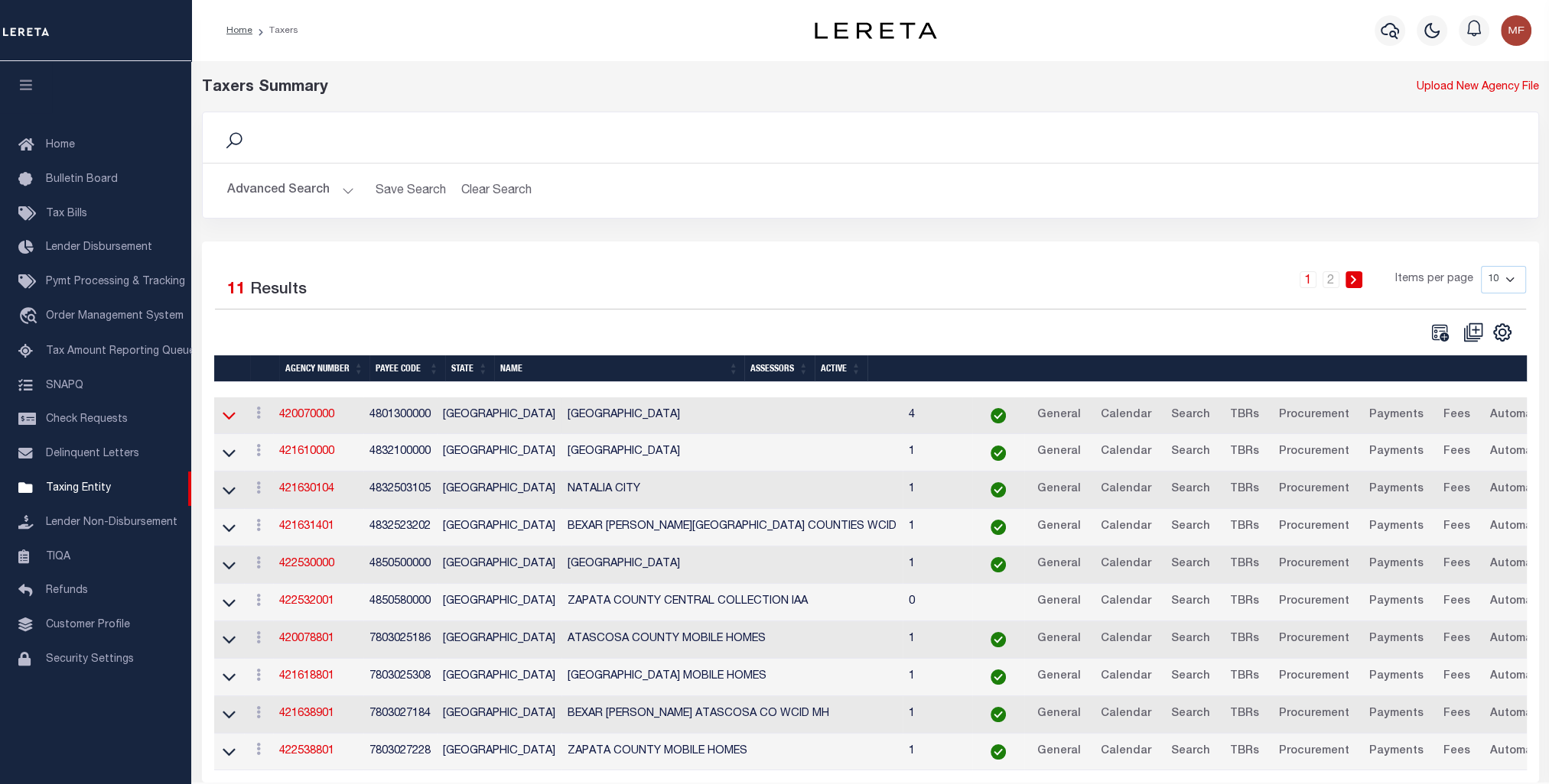
click at [226, 411] on icon at bounding box center [229, 415] width 13 height 16
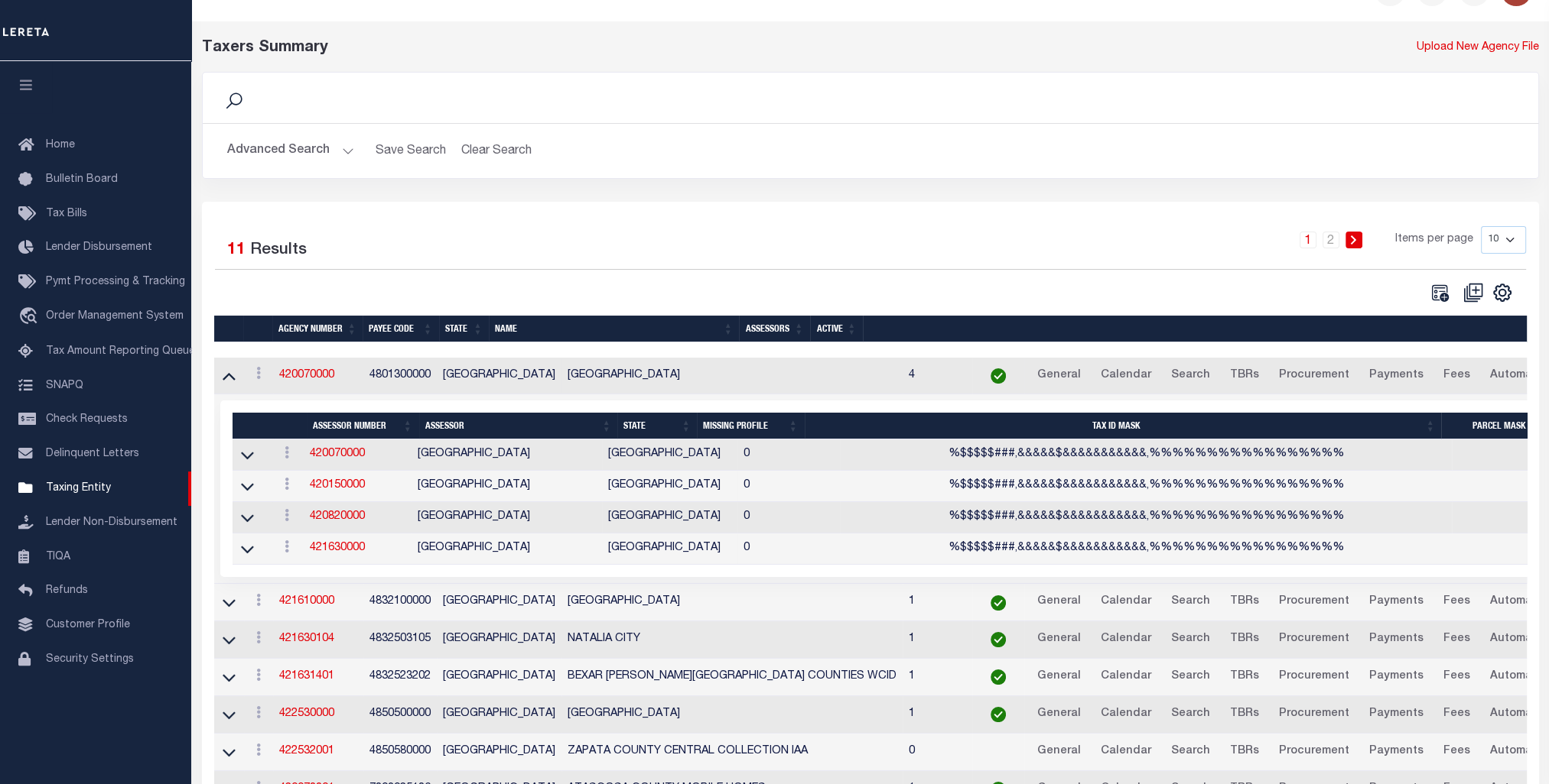
scroll to position [77, 0]
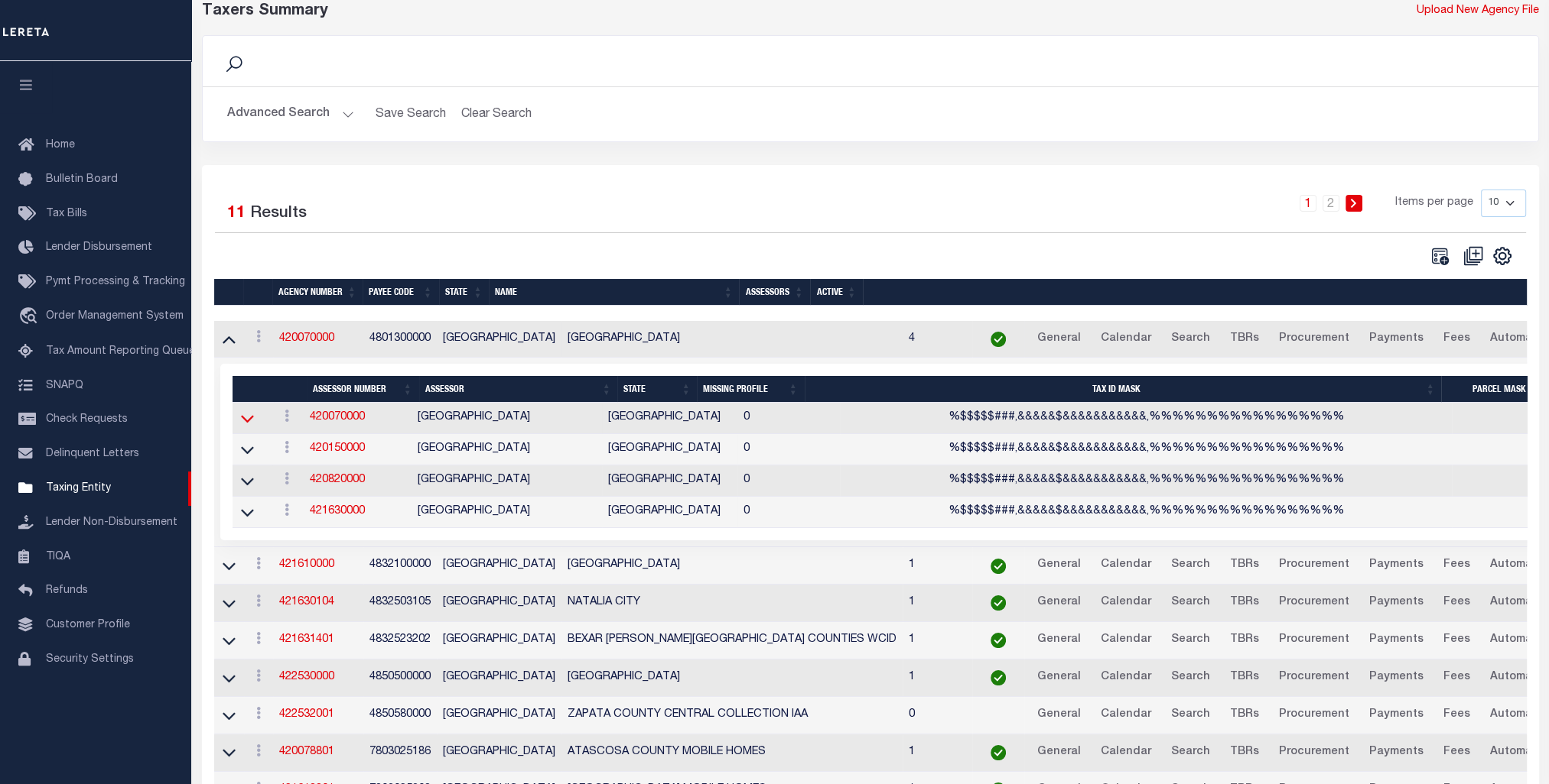
click at [248, 417] on icon at bounding box center [247, 418] width 13 height 16
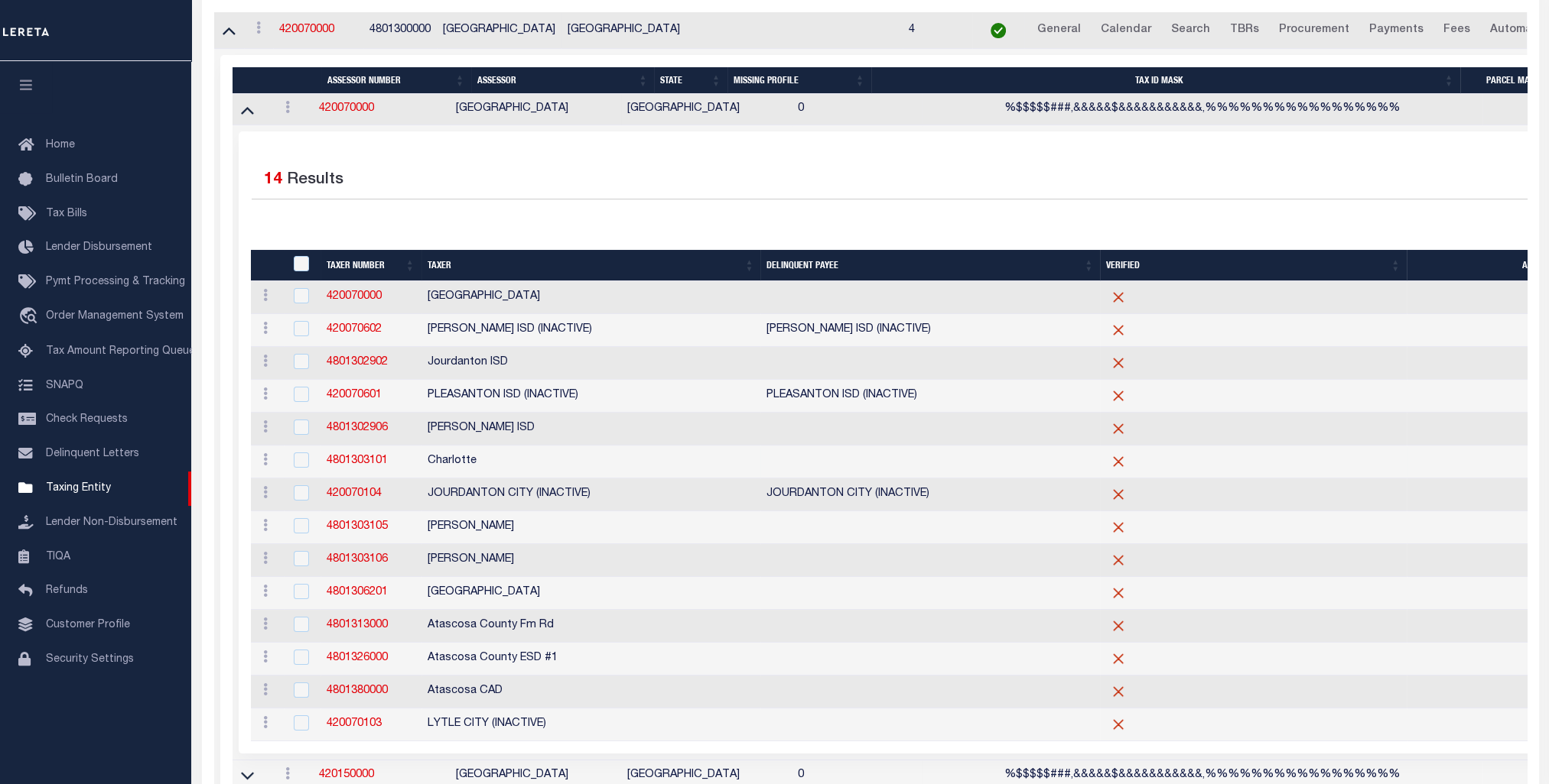
scroll to position [153, 0]
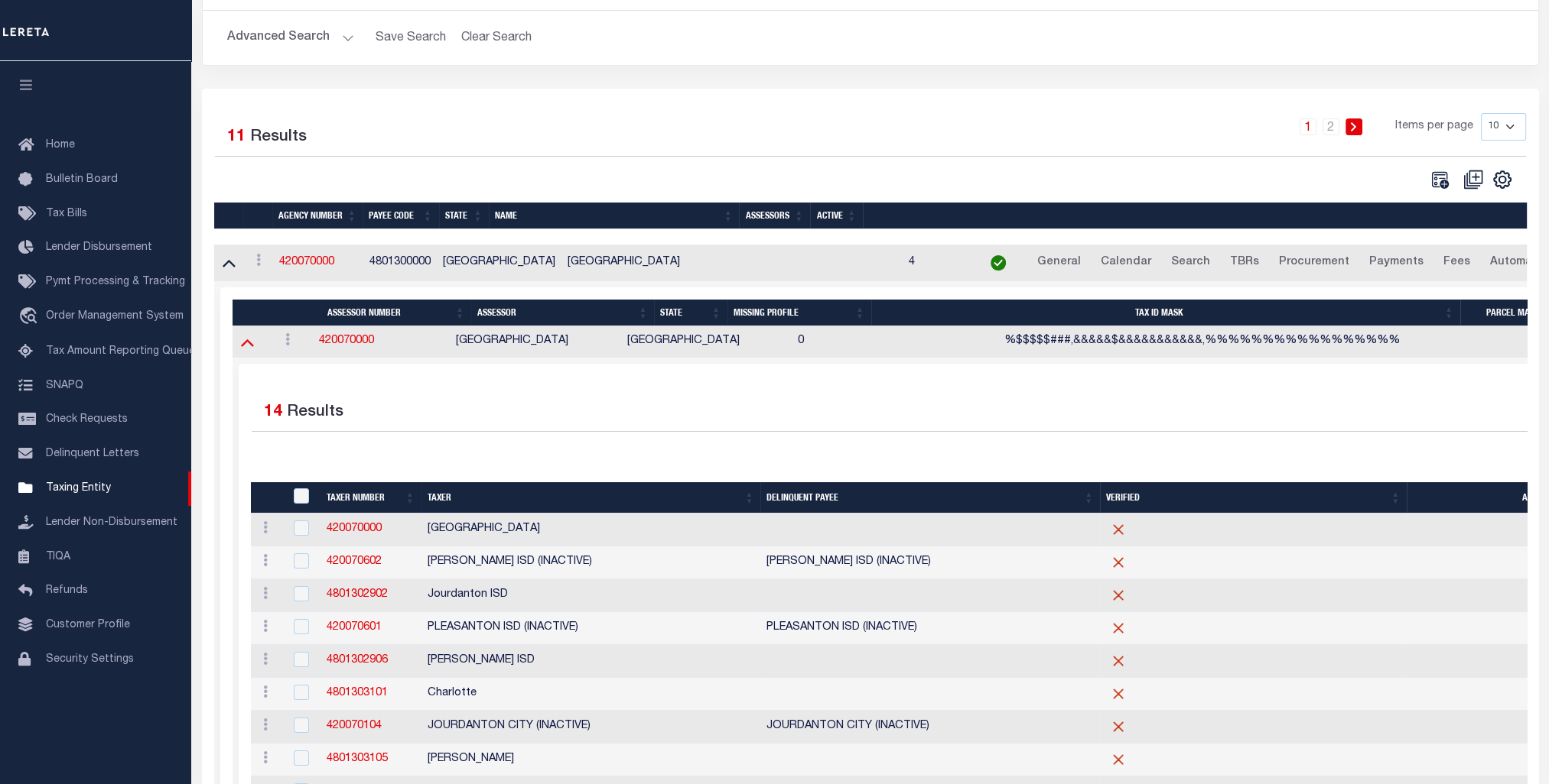
click at [246, 338] on icon at bounding box center [247, 342] width 13 height 16
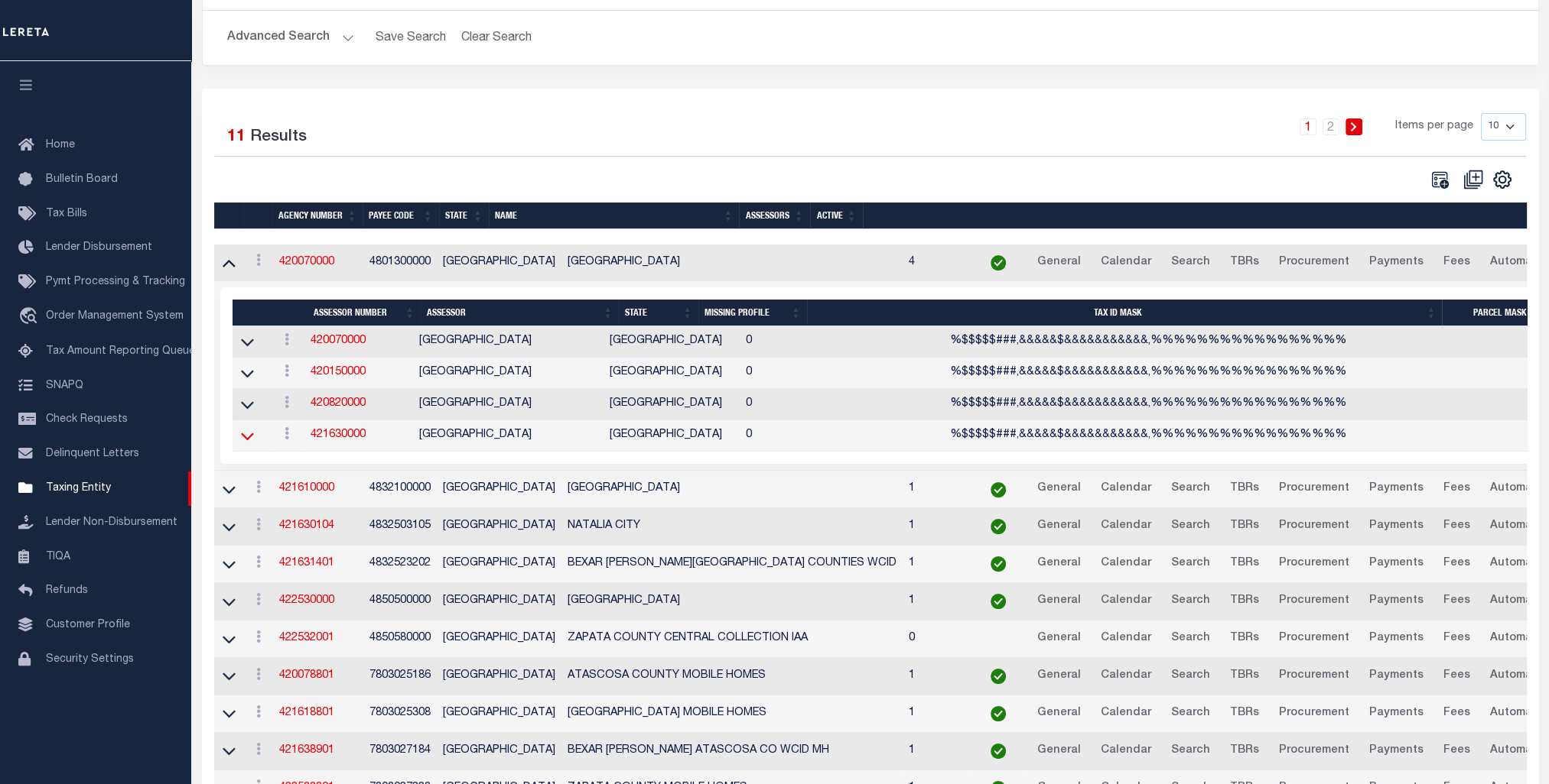
click at [247, 436] on icon at bounding box center [247, 436] width 13 height 16
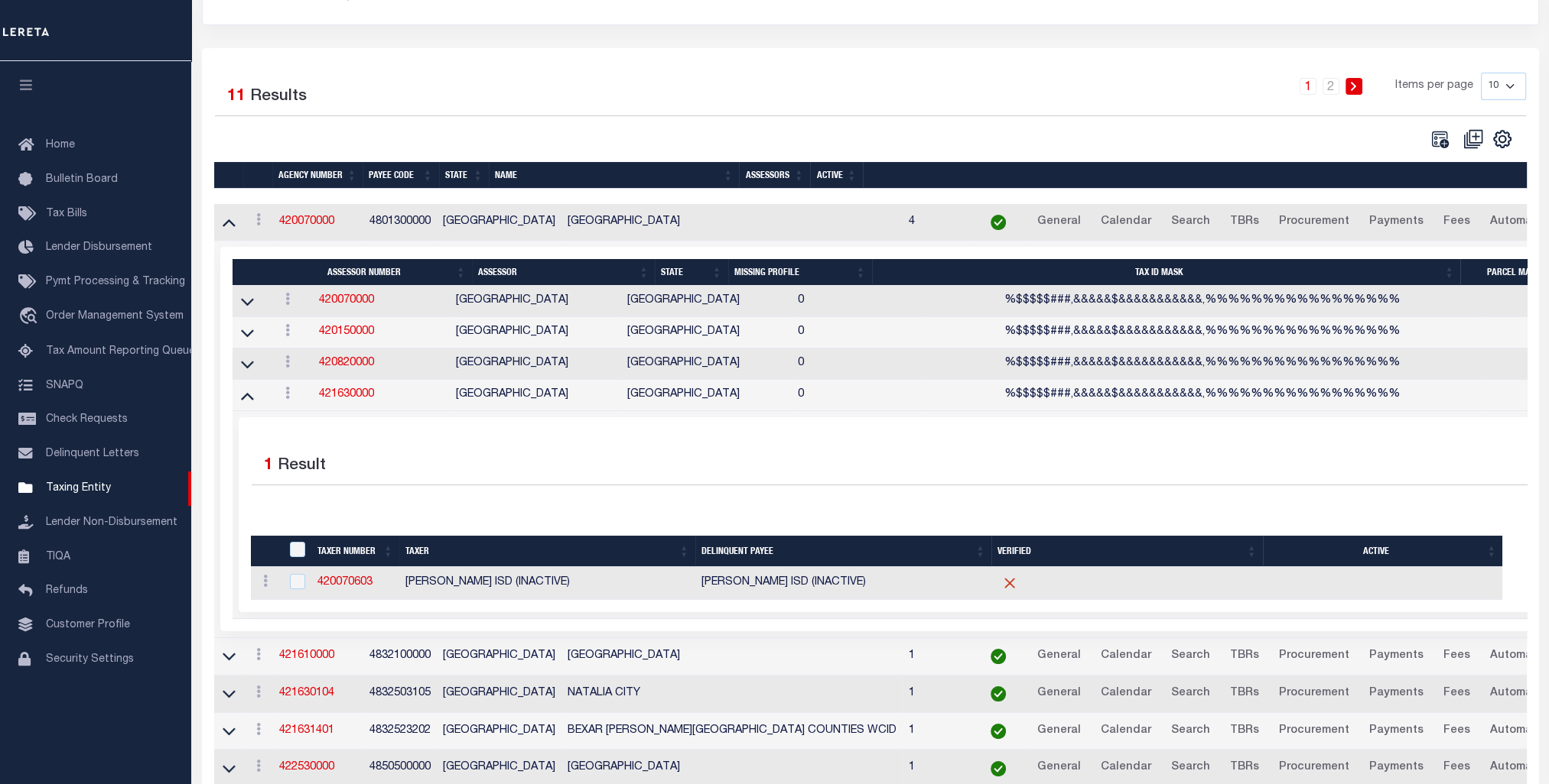
scroll to position [229, 0]
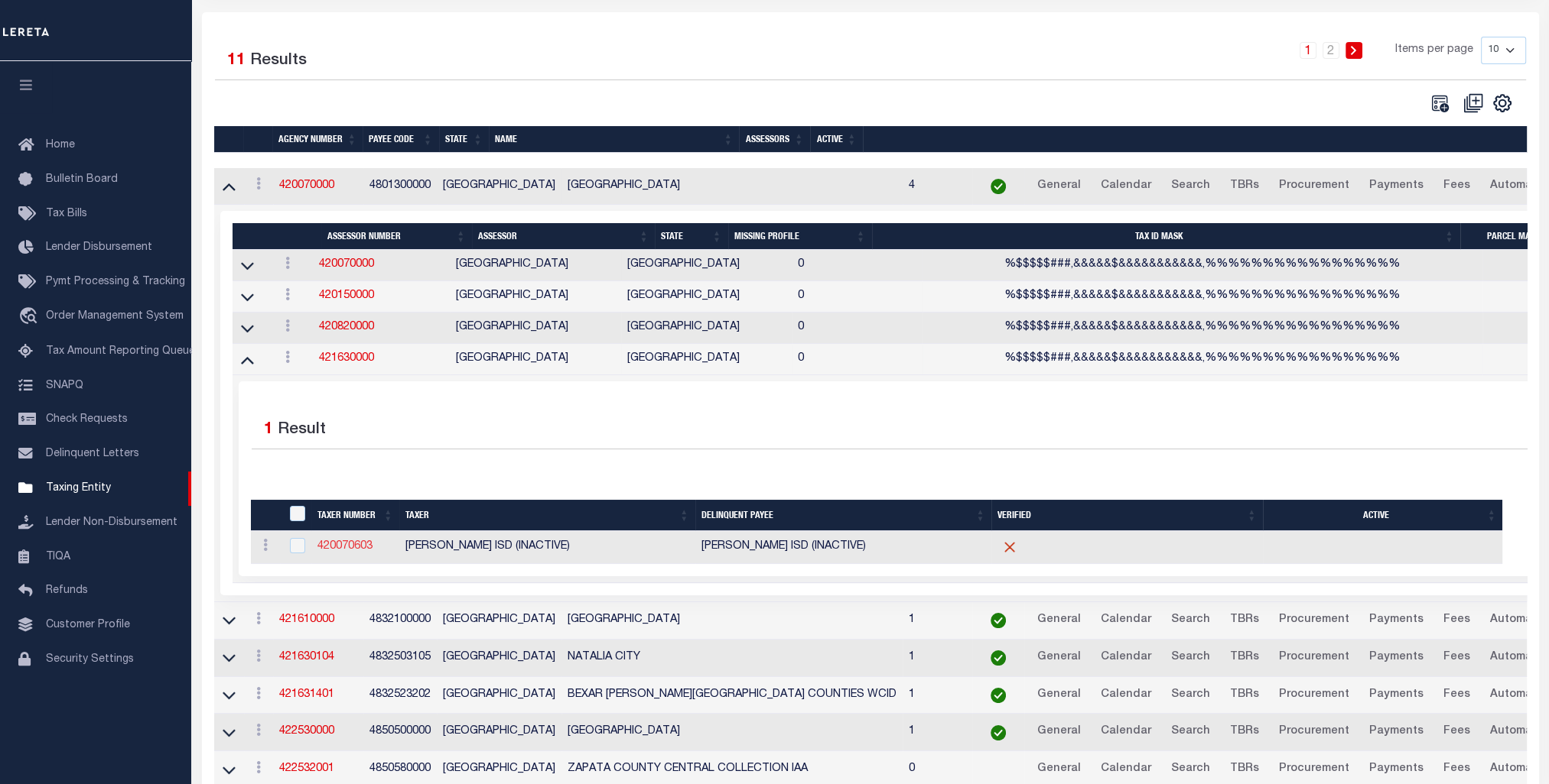
click at [349, 543] on link "420070603" at bounding box center [345, 546] width 55 height 10
checkbox input "true"
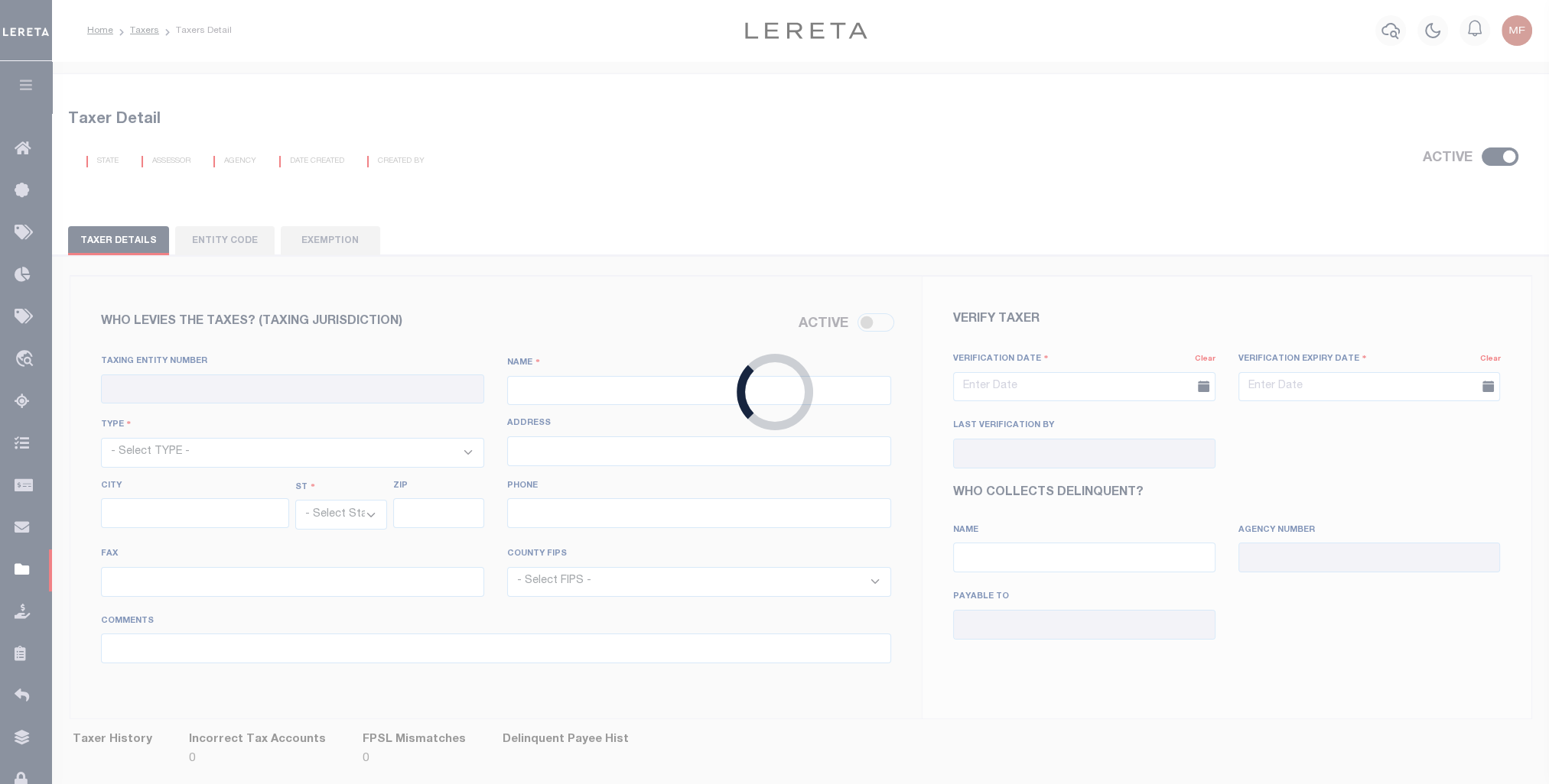
checkbox input "true"
type input "420070603"
type input "[PERSON_NAME] ISD (INACTIVE)"
select select "11"
select select "[GEOGRAPHIC_DATA]"
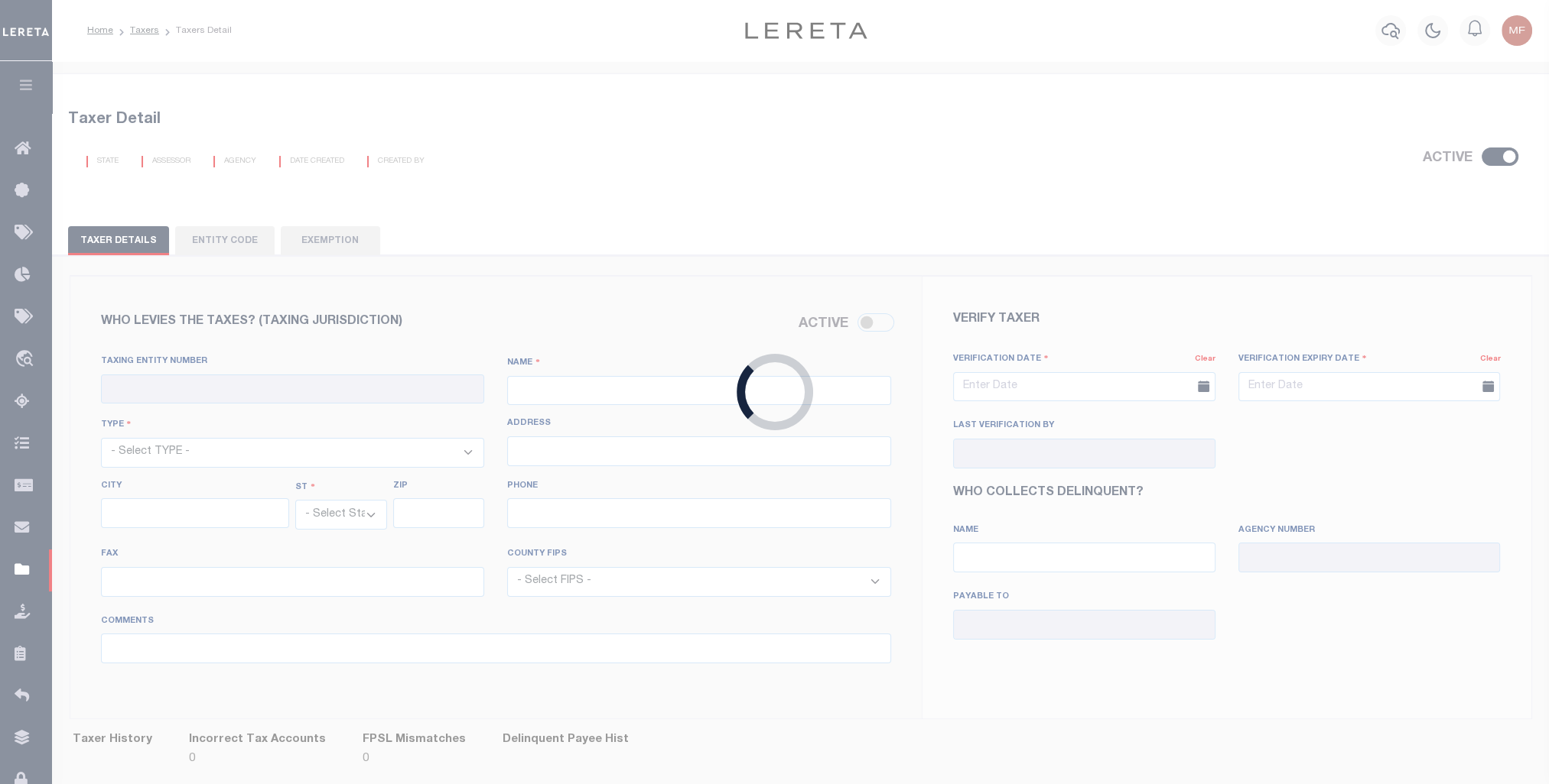
select select "48013"
type input "[DATE]"
type input "[PERSON_NAME]"
type input "[PERSON_NAME] ISD (INACTIVE) - School District"
type input "420070603"
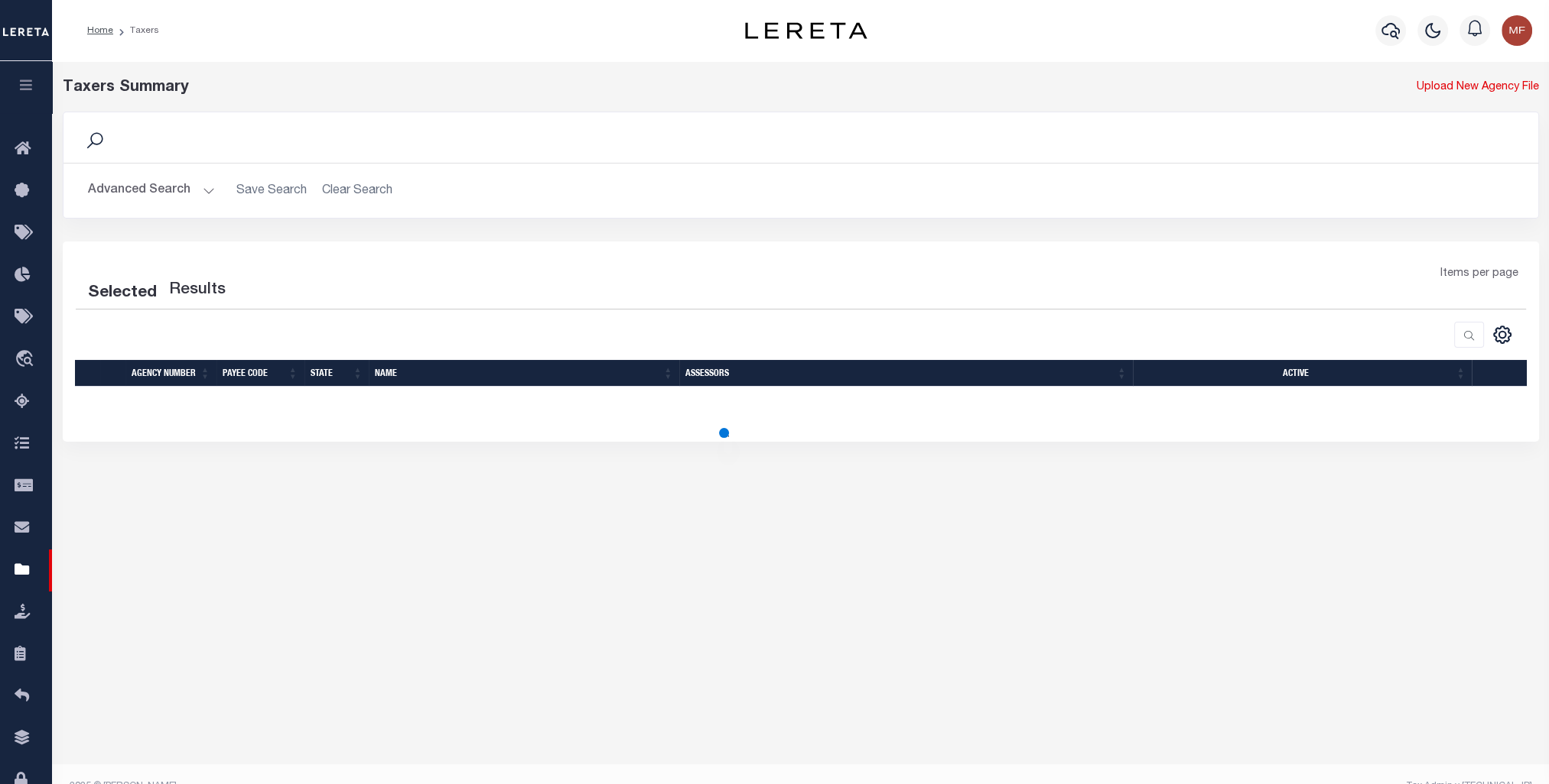
scroll to position [25, 0]
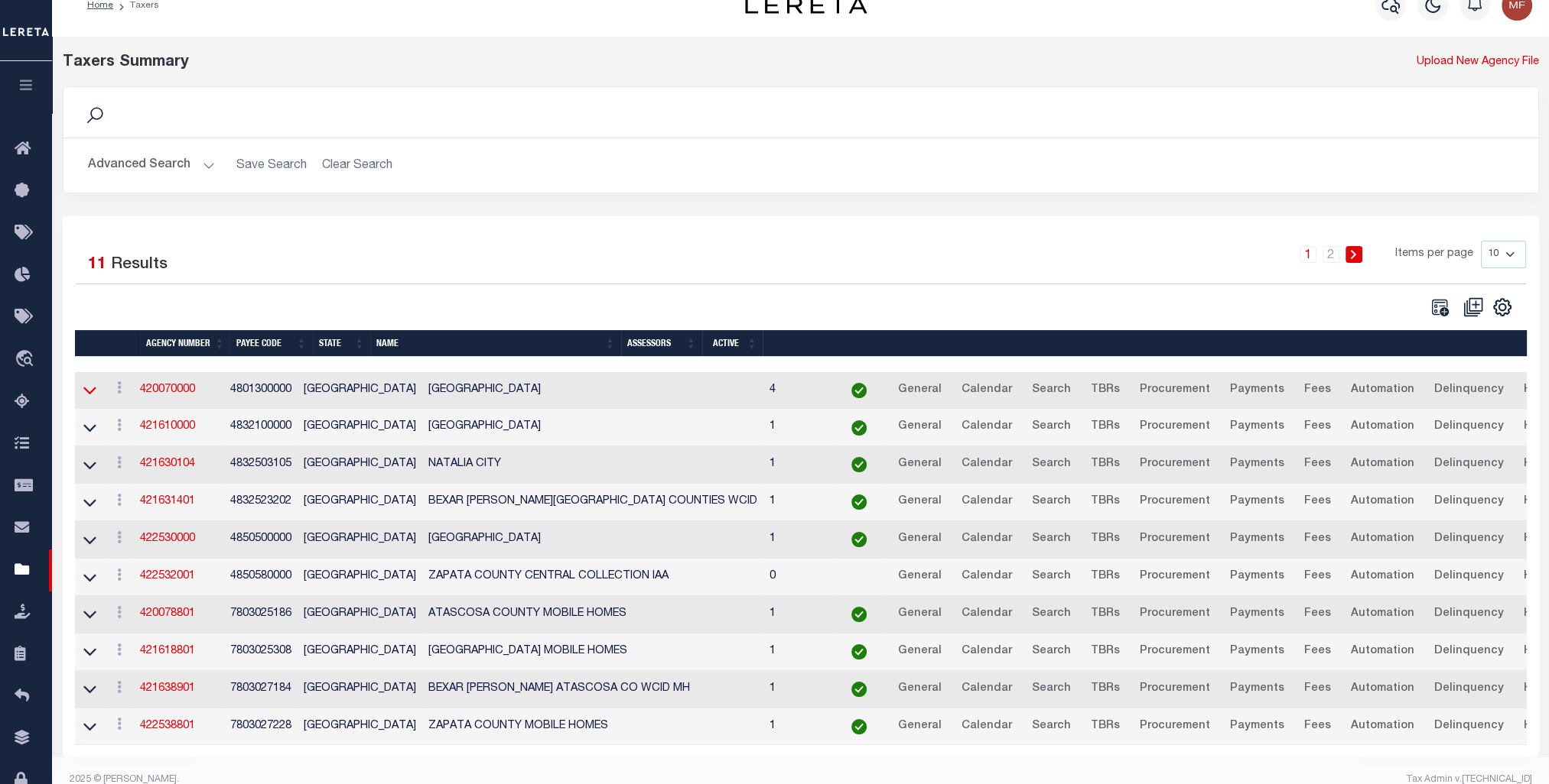
click at [95, 387] on icon at bounding box center [90, 390] width 13 height 16
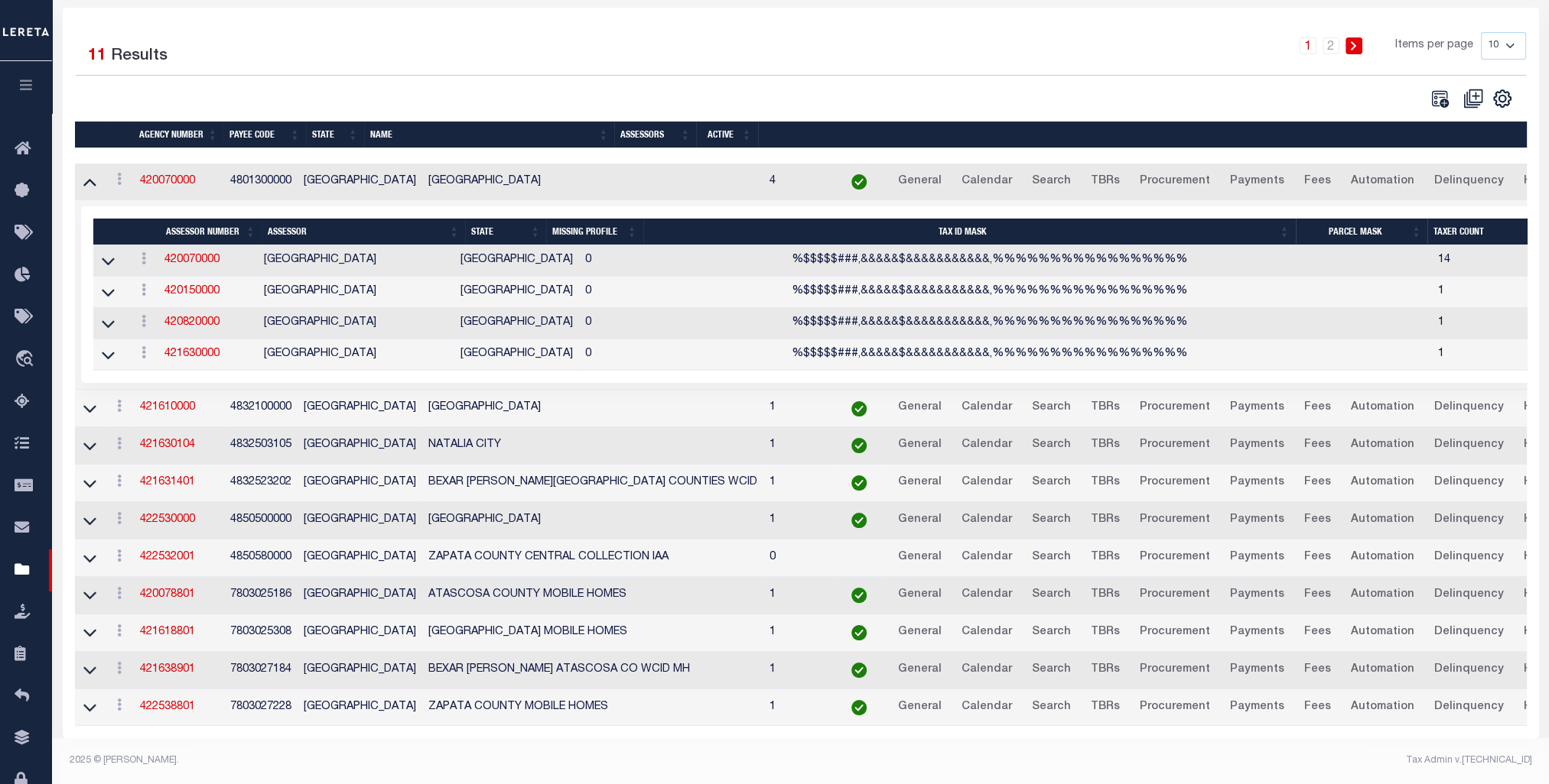
scroll to position [0, 0]
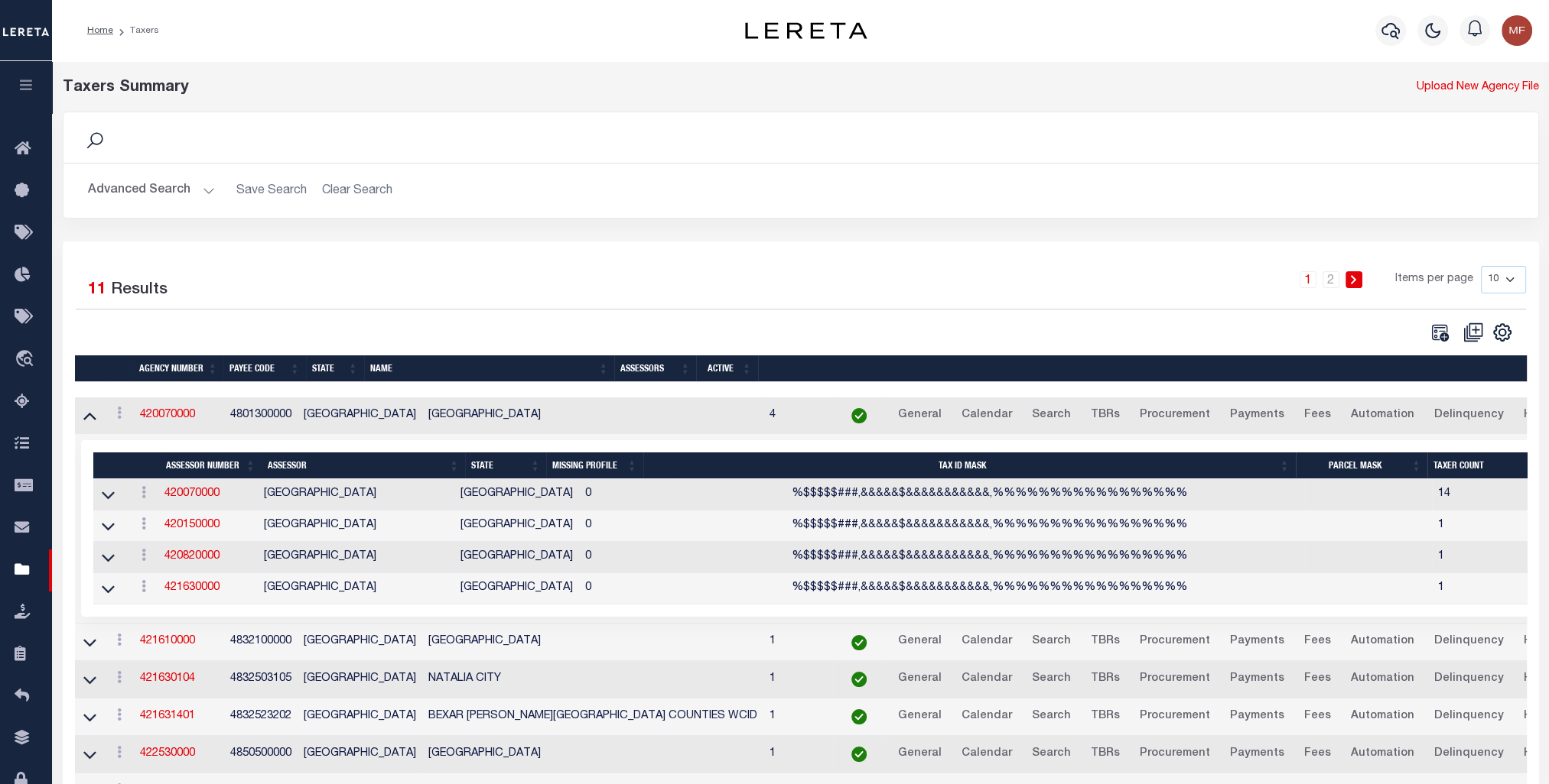
click at [144, 195] on button "Advanced Search" at bounding box center [151, 191] width 127 height 30
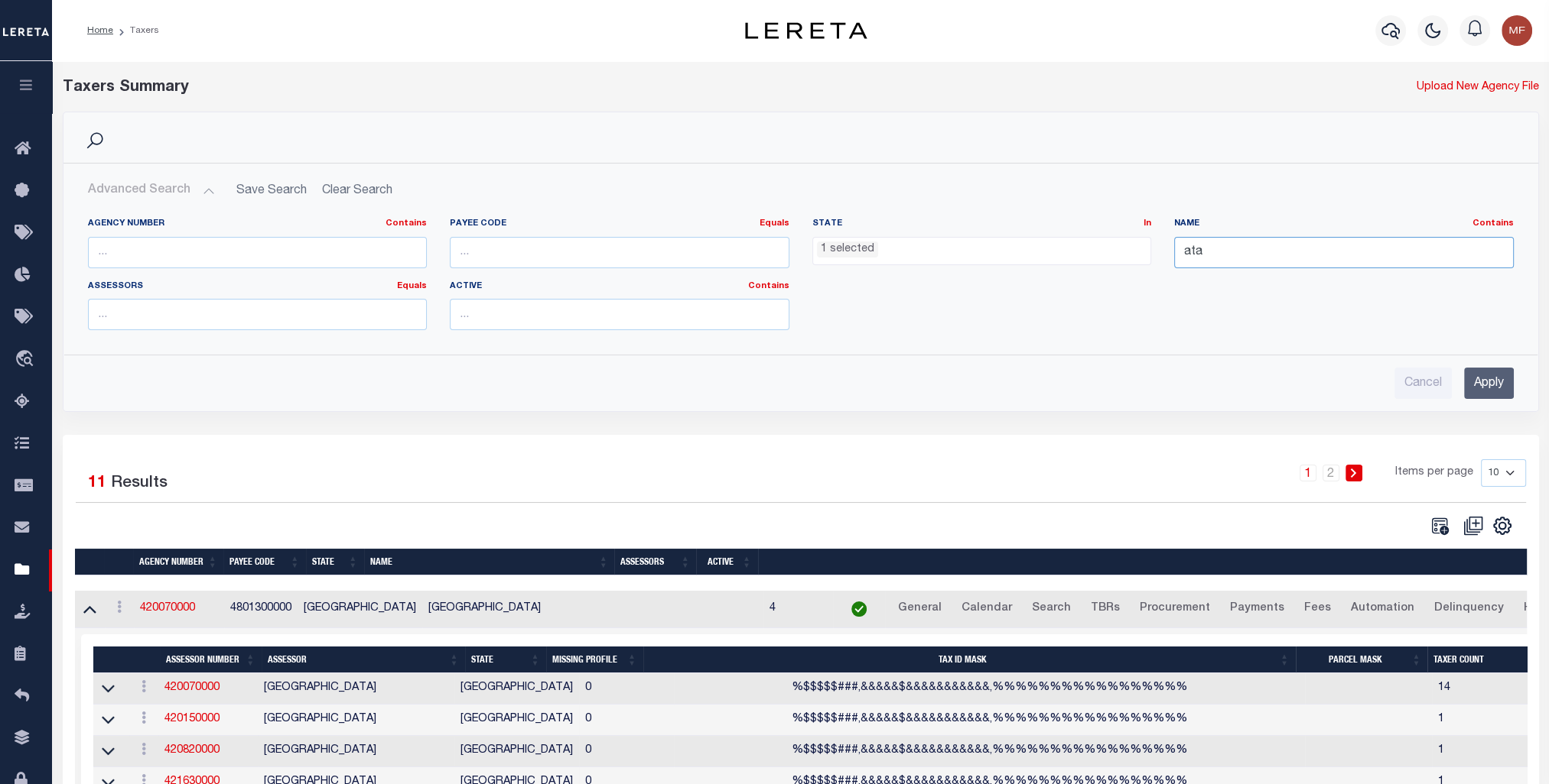
drag, startPoint x: 1194, startPoint y: 251, endPoint x: 1184, endPoint y: 255, distance: 10.8
click at [1178, 255] on input "ata" at bounding box center [1343, 253] width 339 height 31
drag, startPoint x: 1211, startPoint y: 252, endPoint x: 1143, endPoint y: 260, distance: 68.5
click at [1144, 260] on div "Agency Number Contains Contains Is Payee Code Equals Equals Is Not Equal To Is …" at bounding box center [801, 280] width 1448 height 124
click at [1480, 383] on input "Apply" at bounding box center [1489, 383] width 50 height 31
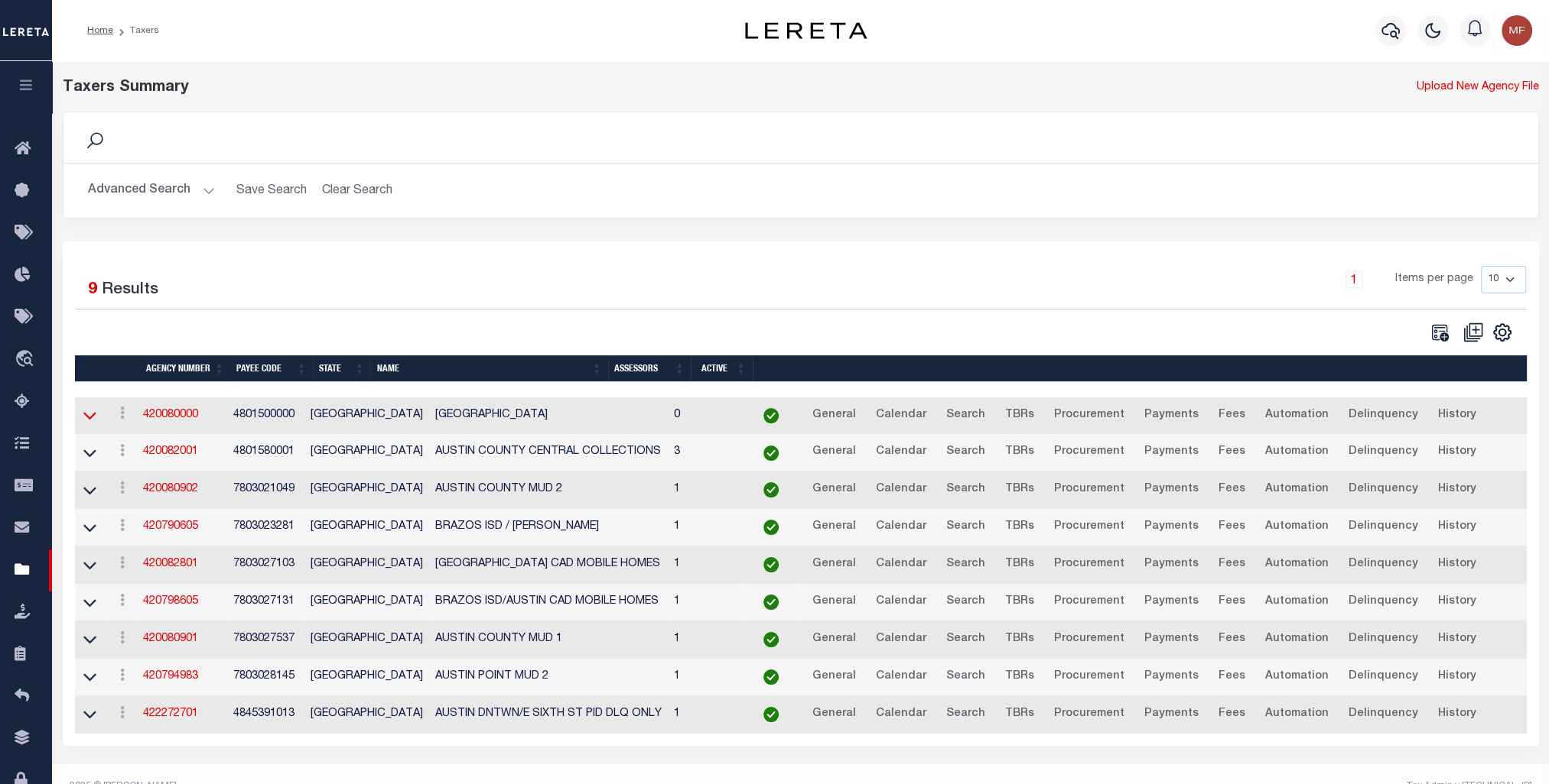
click at [92, 411] on icon at bounding box center [90, 415] width 13 height 16
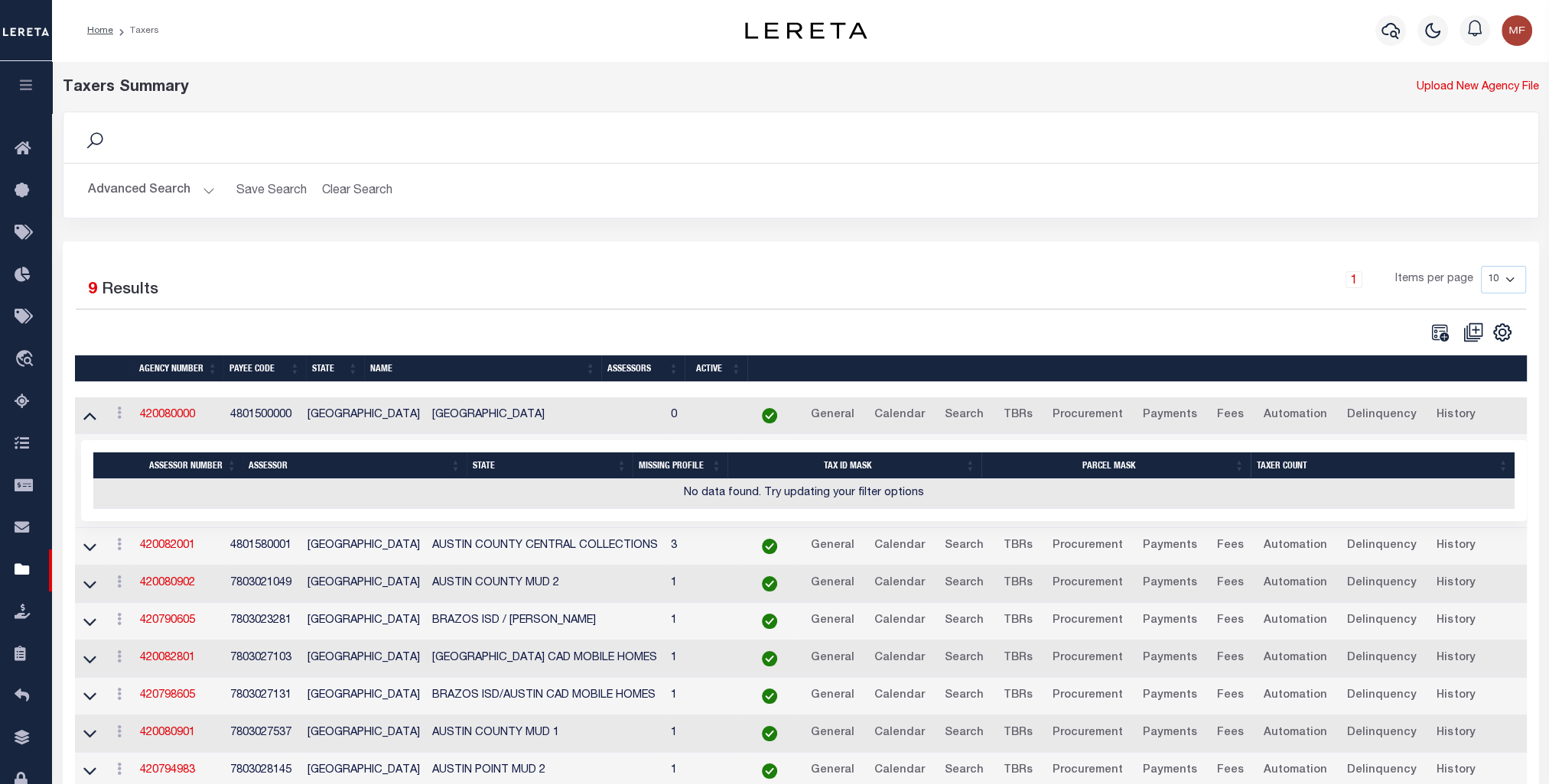
scroll to position [107, 0]
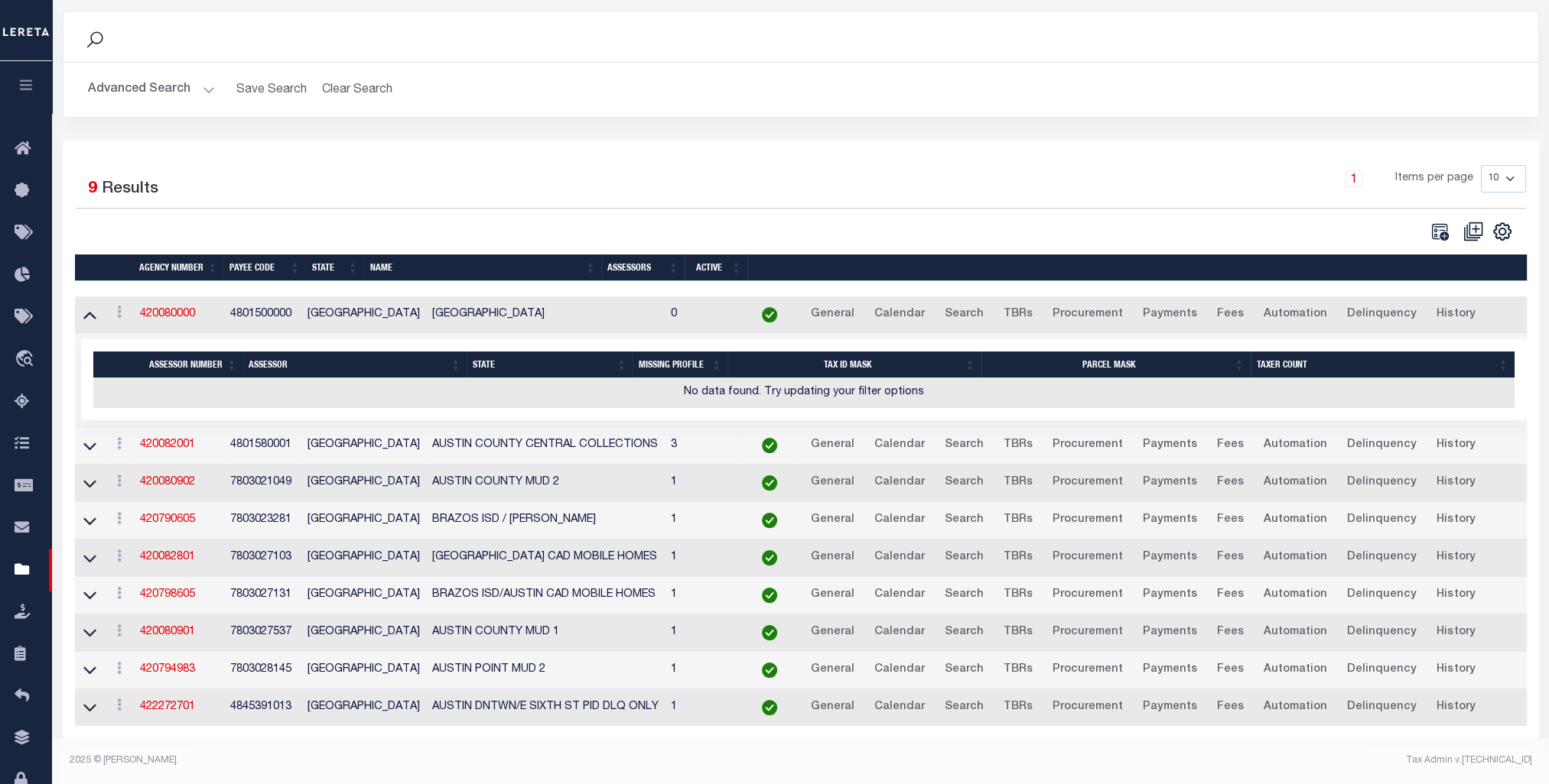
click at [98, 442] on td at bounding box center [90, 445] width 30 height 37
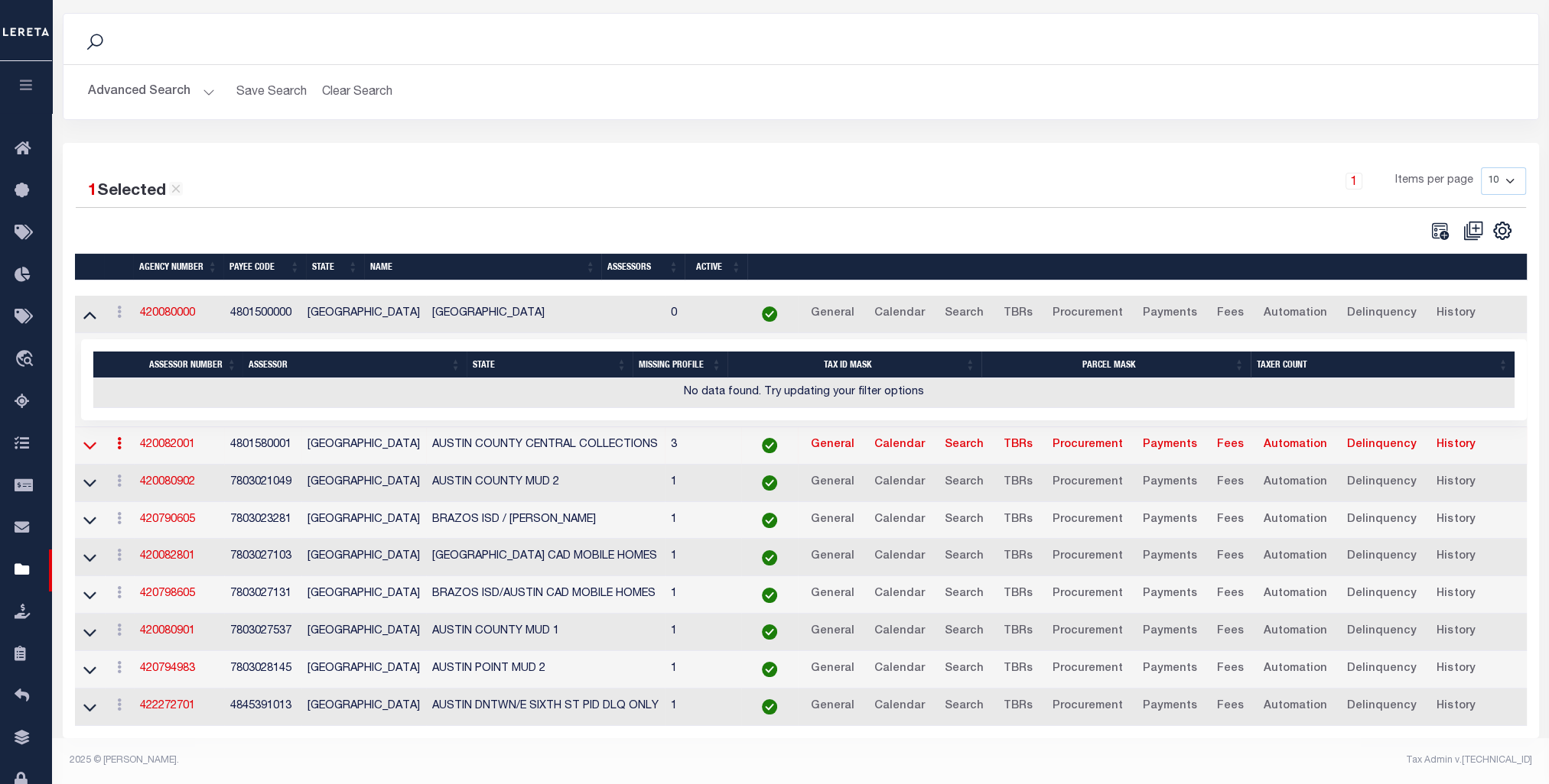
click at [85, 439] on icon at bounding box center [90, 445] width 13 height 16
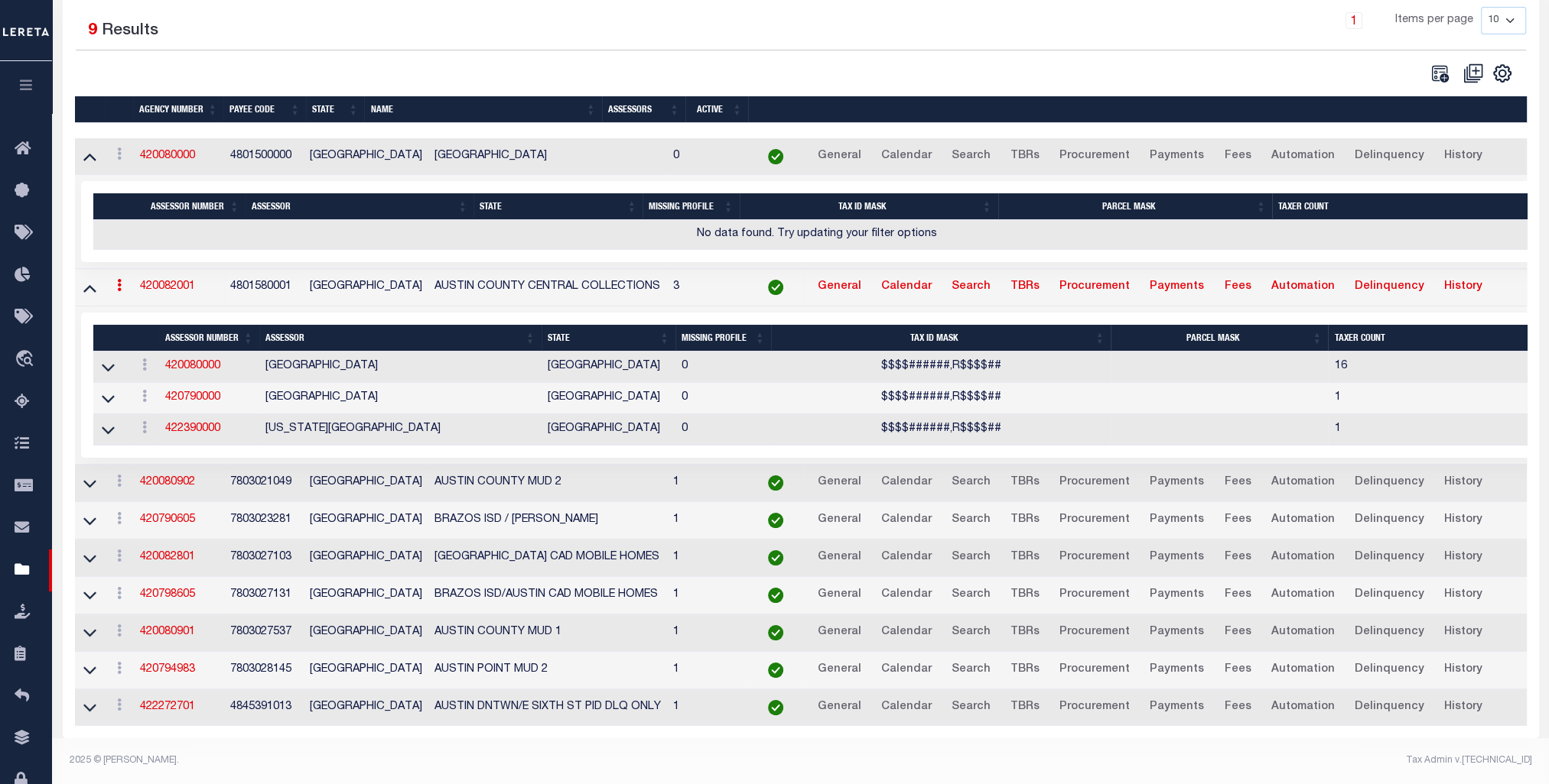
scroll to position [266, 0]
click at [110, 360] on icon at bounding box center [108, 367] width 13 height 16
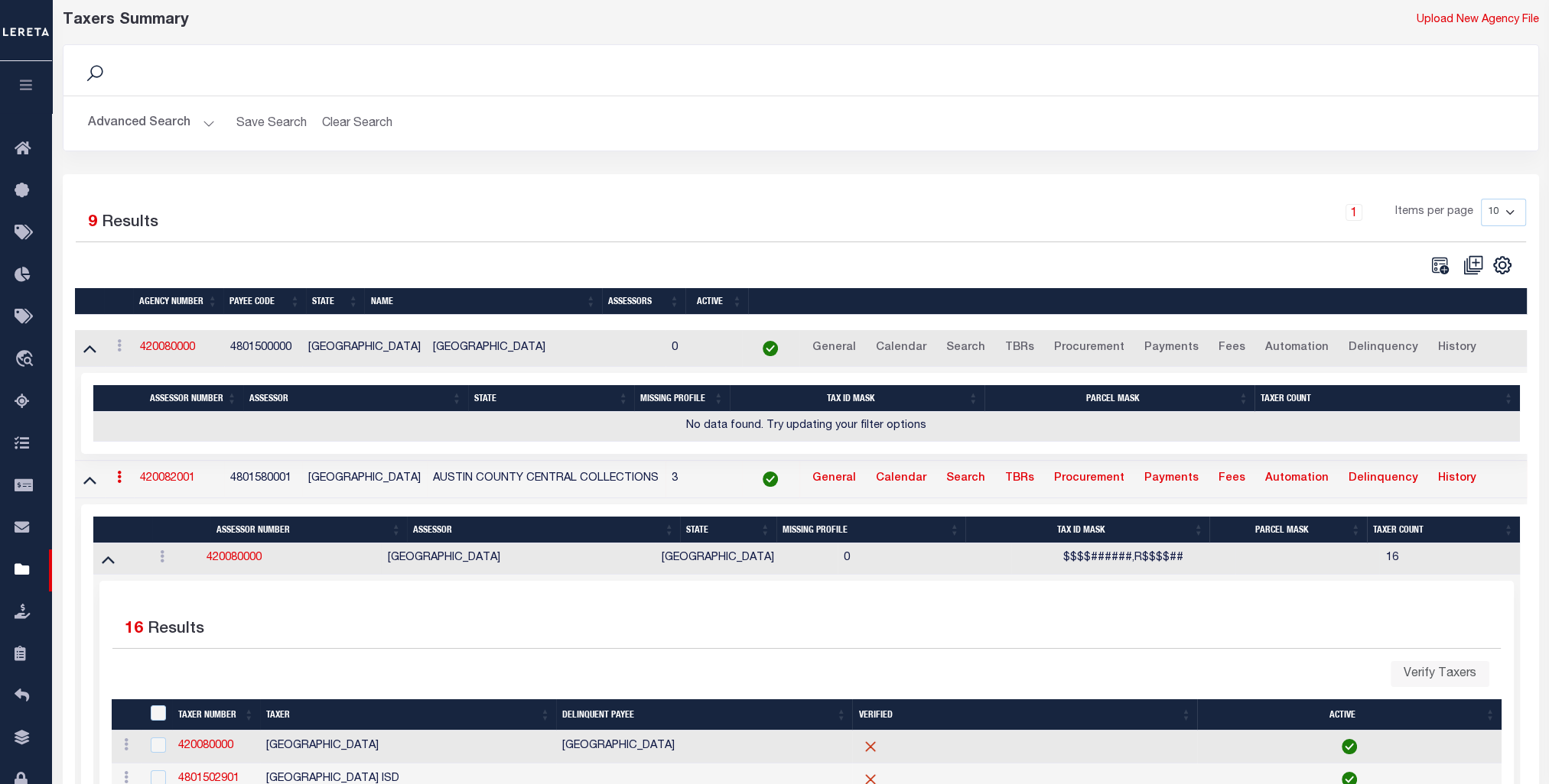
scroll to position [0, 0]
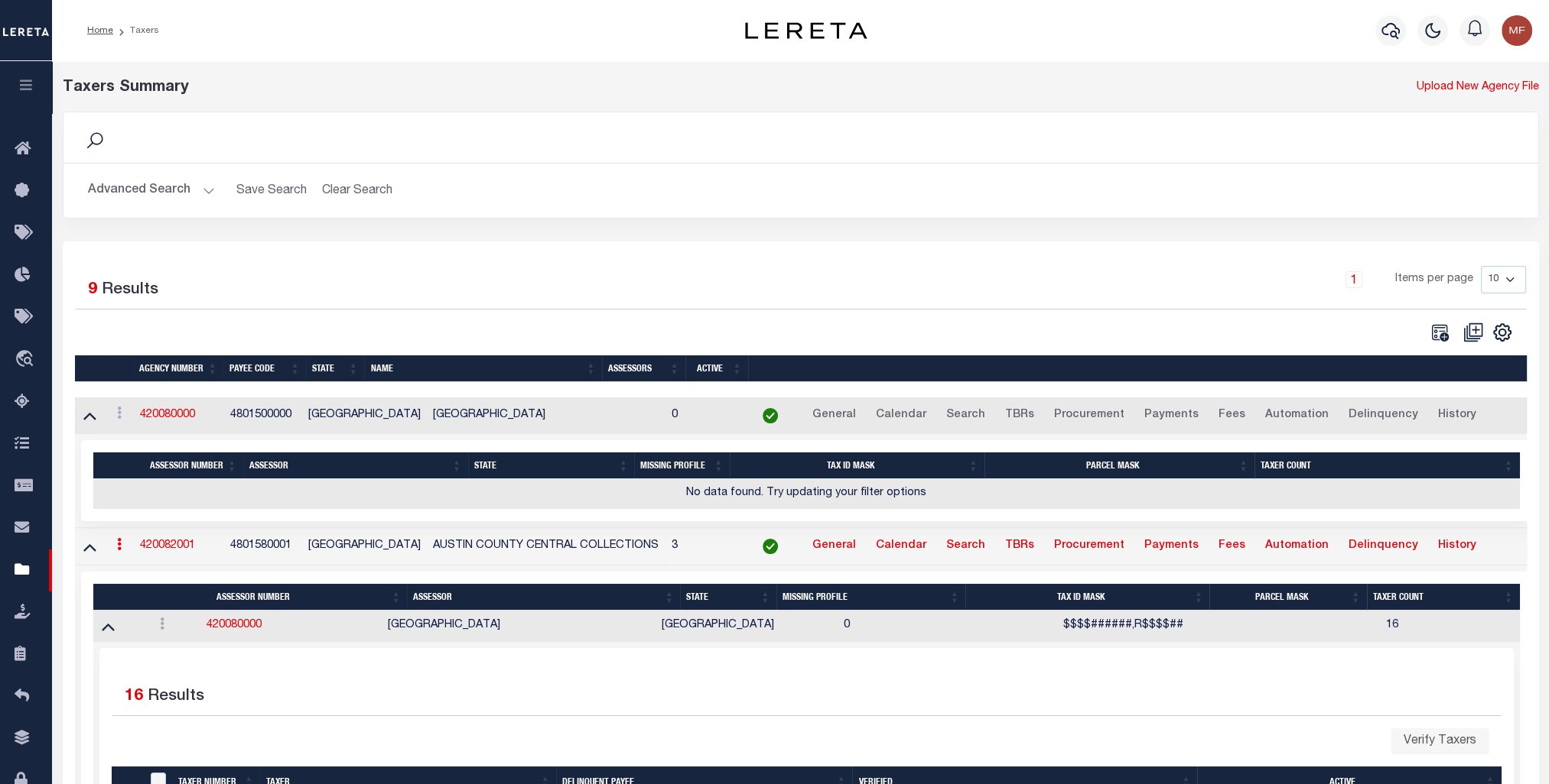
click at [153, 191] on button "Advanced Search" at bounding box center [151, 191] width 127 height 30
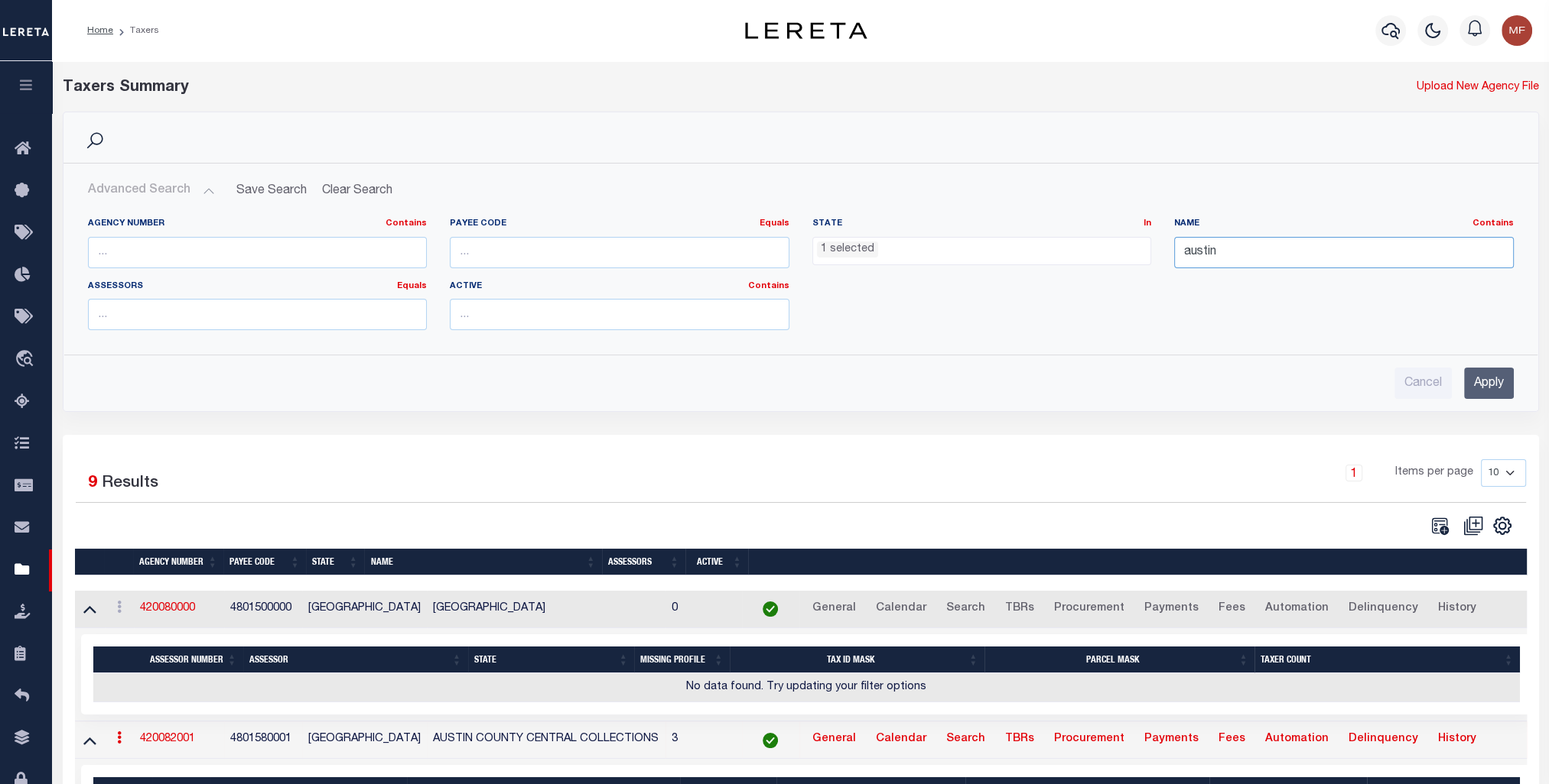
drag, startPoint x: 1265, startPoint y: 259, endPoint x: 1120, endPoint y: 252, distance: 145.2
click at [1120, 252] on div "Agency Number Contains Contains Is Payee Code Equals Equals Is Not Equal To Is …" at bounding box center [801, 280] width 1448 height 124
type input "bandera"
click at [1508, 378] on input "Apply" at bounding box center [1489, 383] width 50 height 31
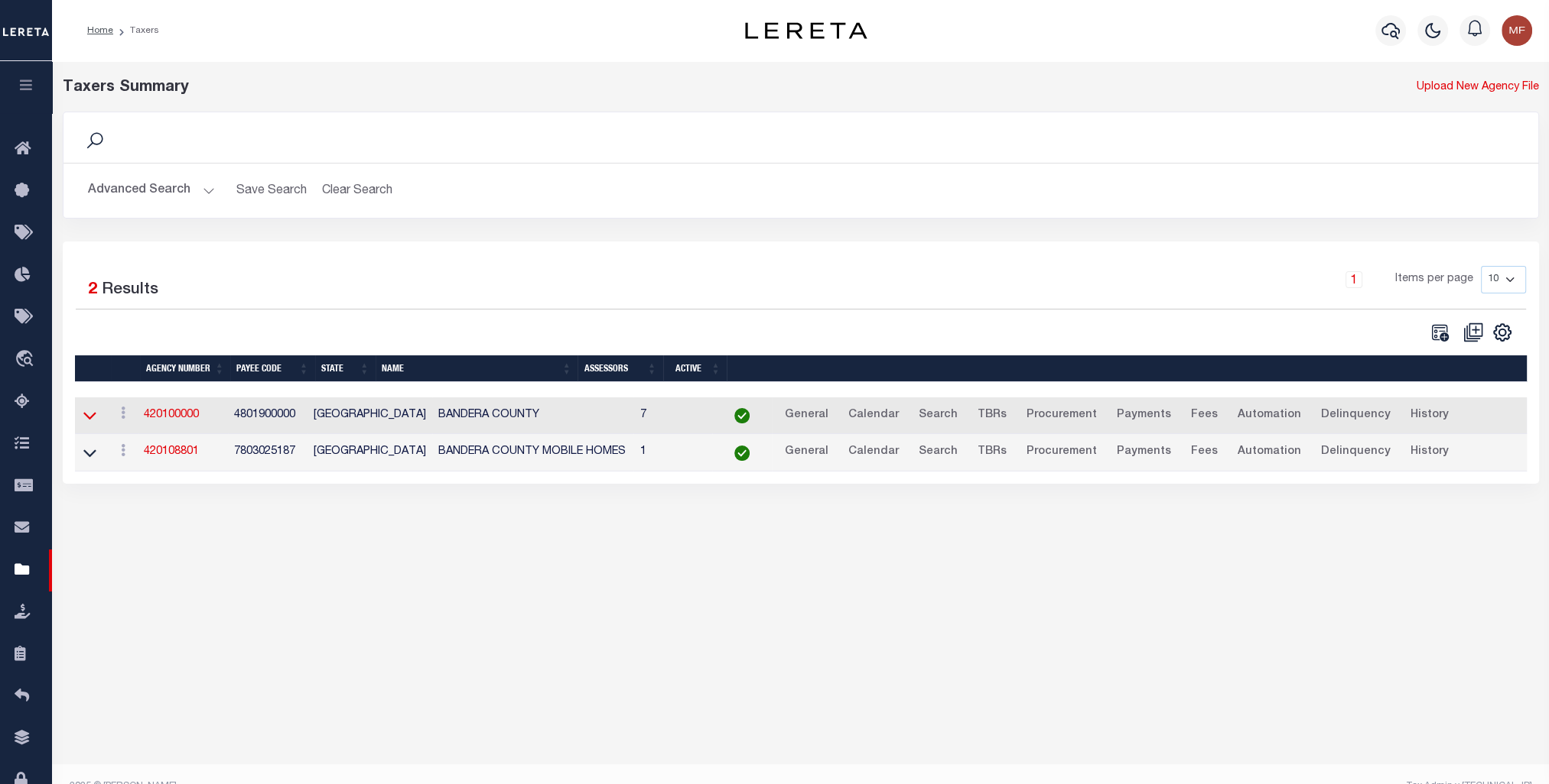
click at [89, 417] on icon at bounding box center [90, 415] width 13 height 16
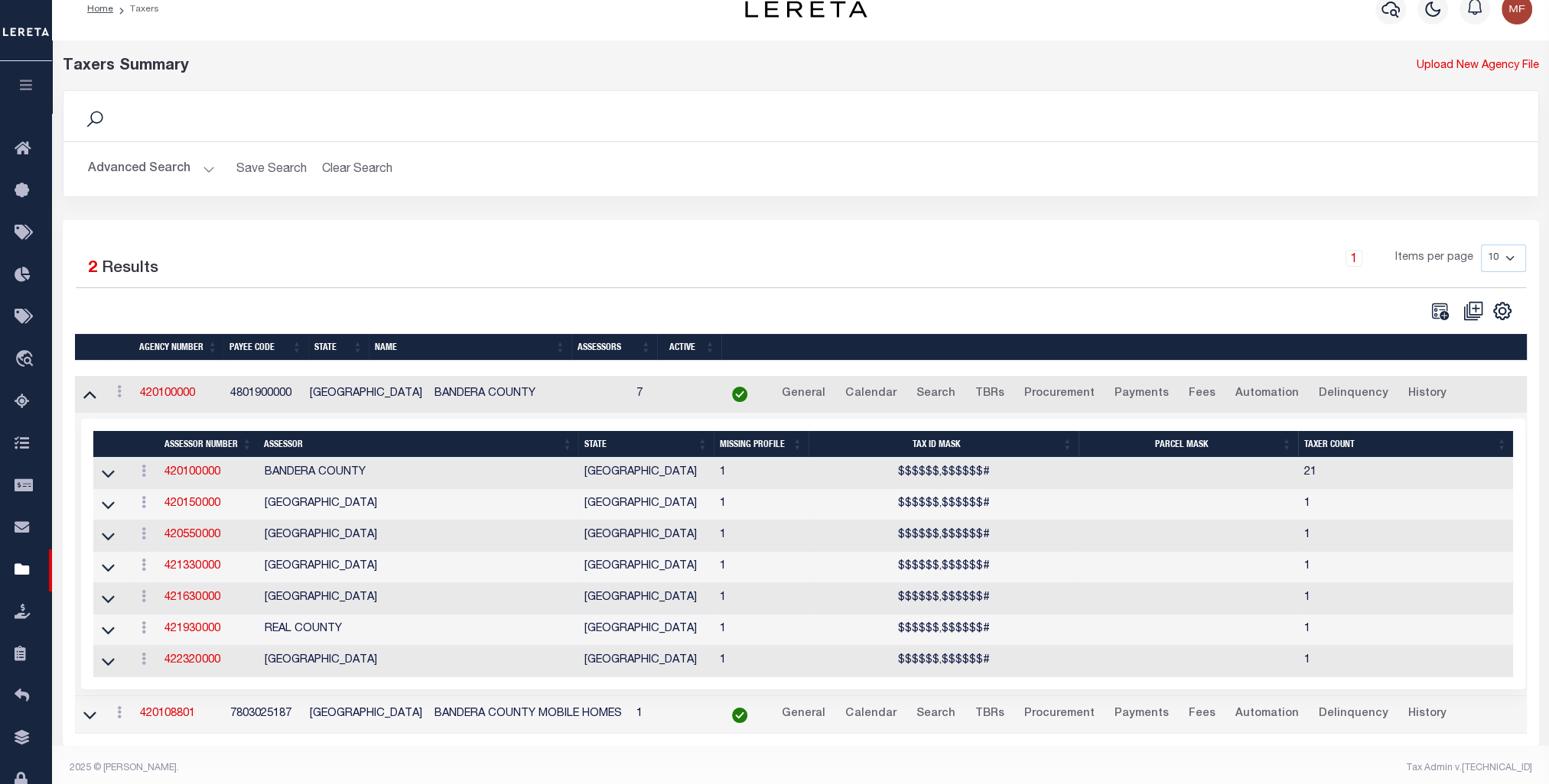
scroll to position [41, 0]
